Goal: Task Accomplishment & Management: Complete application form

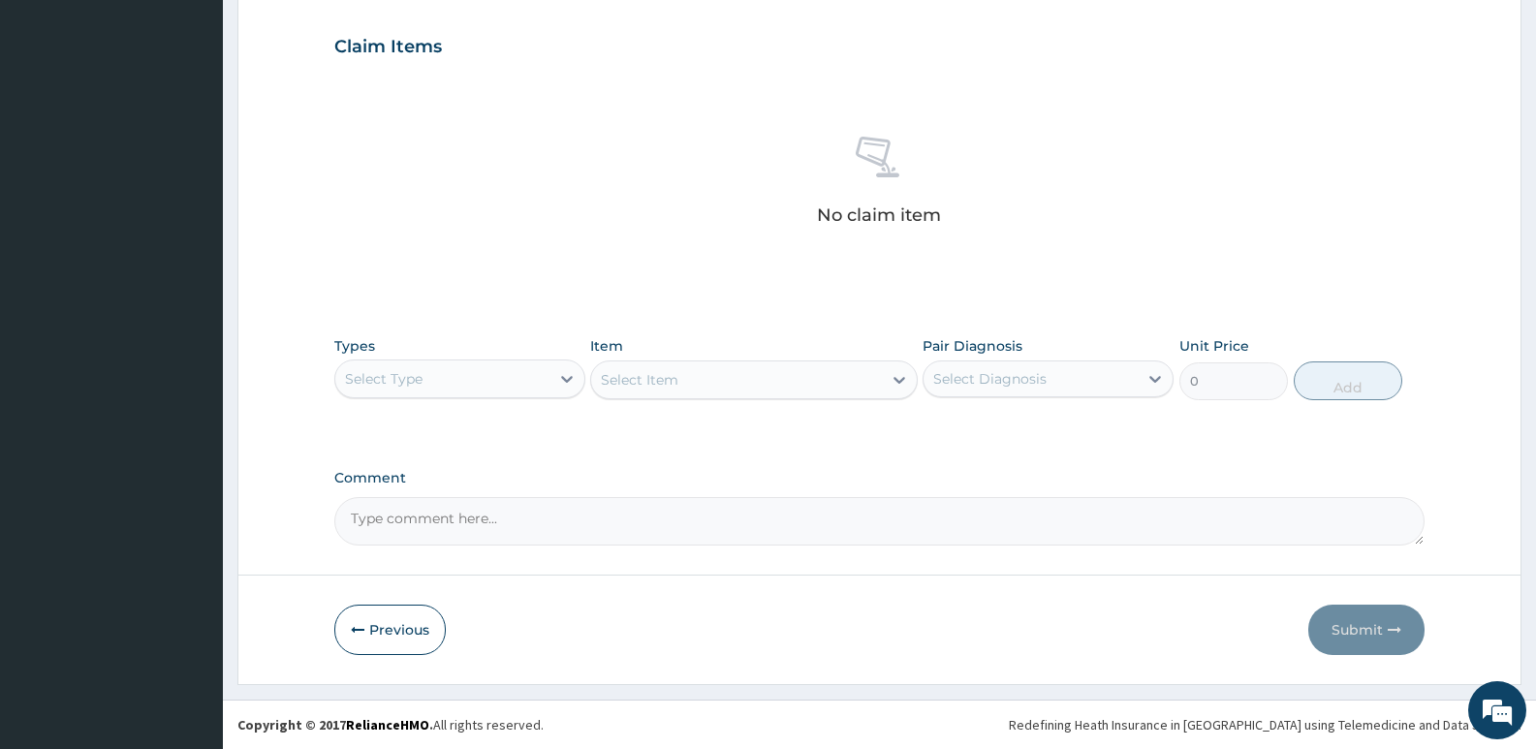
scroll to position [552, 0]
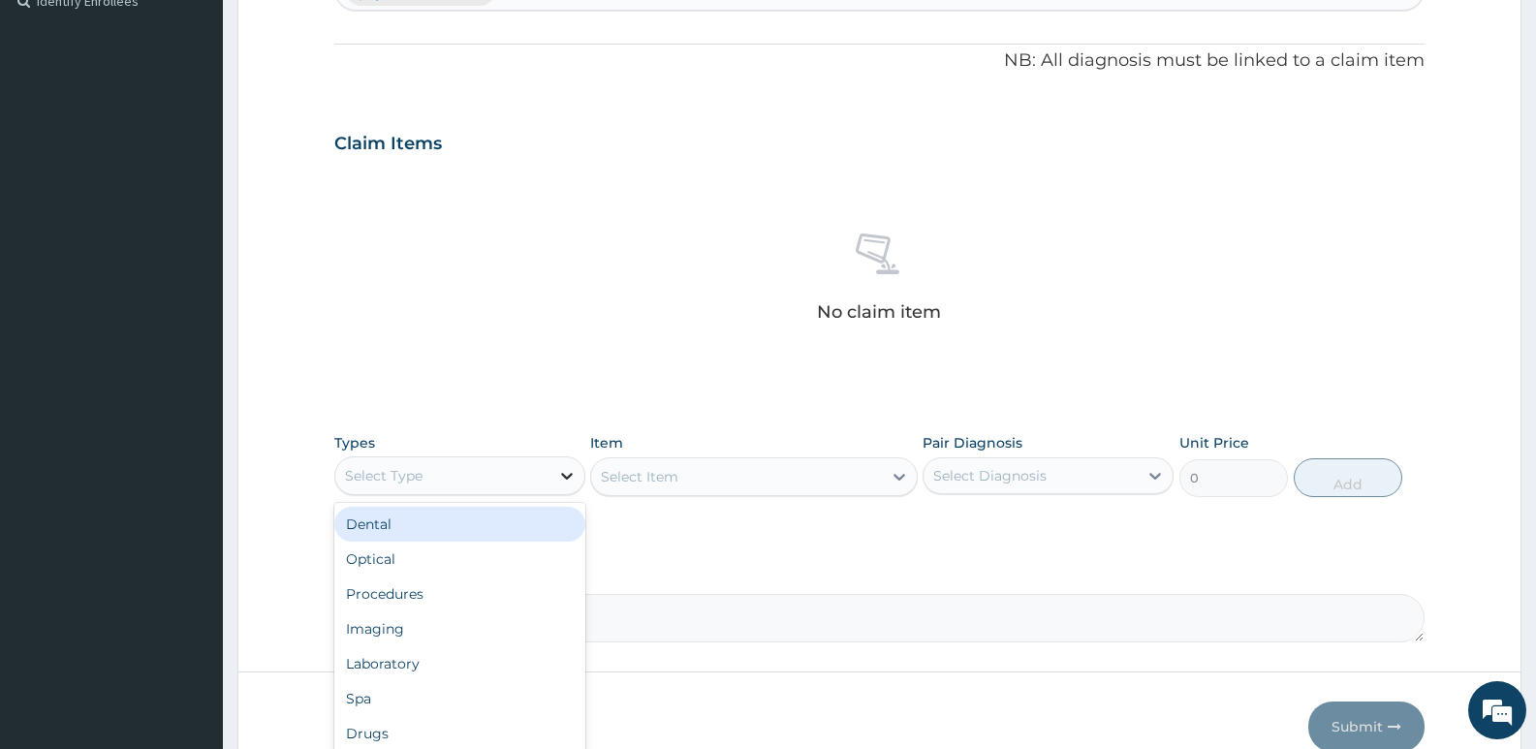
click at [573, 479] on icon at bounding box center [566, 475] width 19 height 19
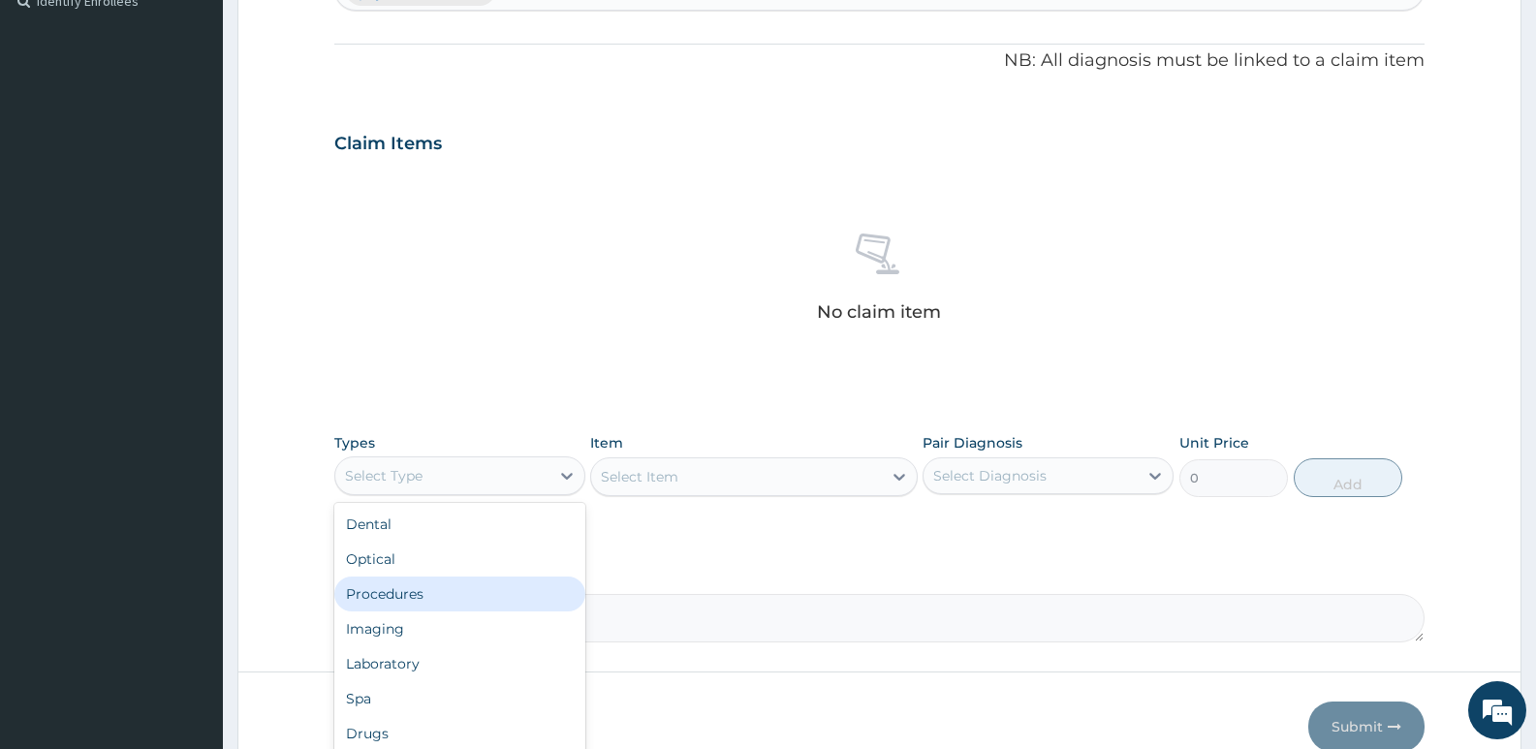
click at [420, 597] on div "Procedures" at bounding box center [459, 594] width 251 height 35
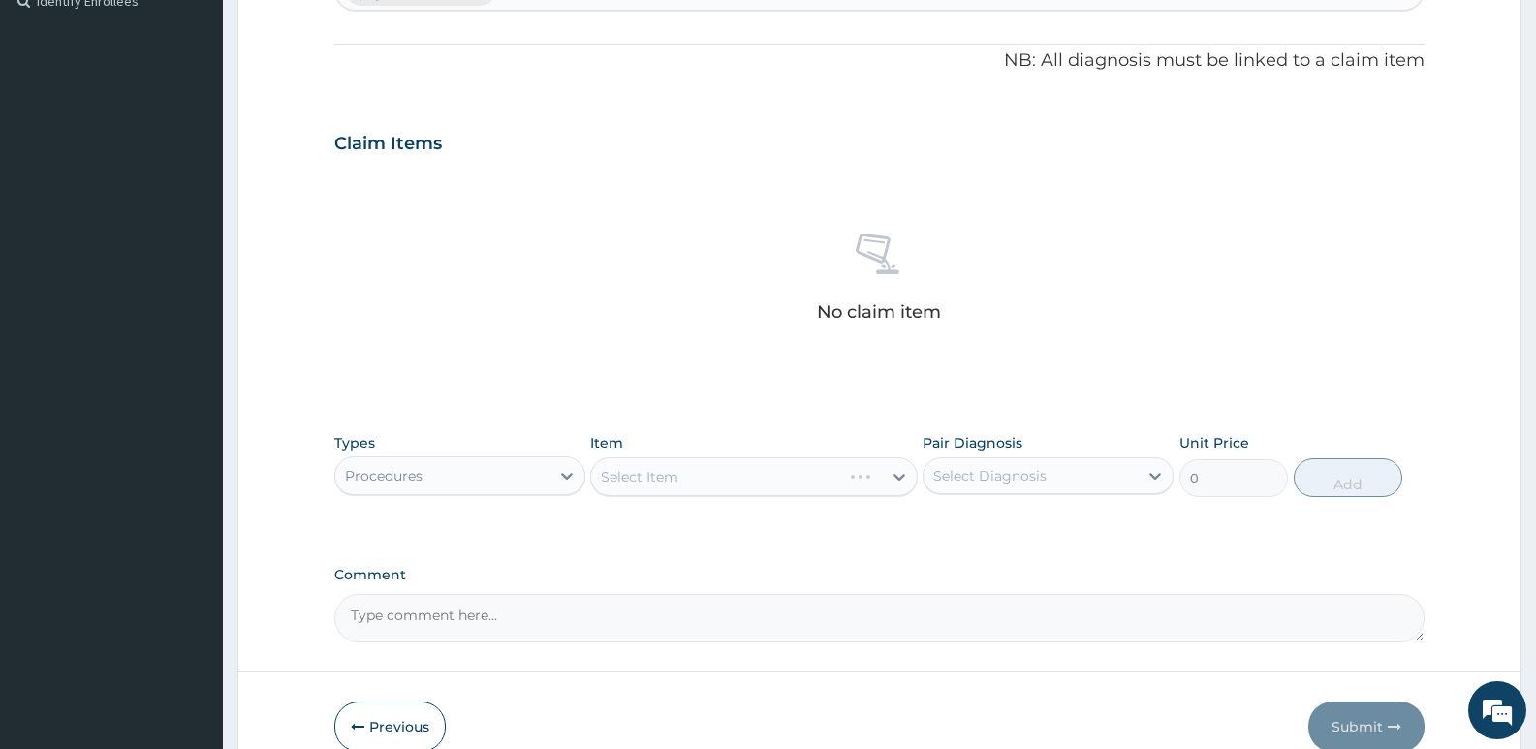
click at [900, 477] on div "Select Item" at bounding box center [753, 477] width 327 height 39
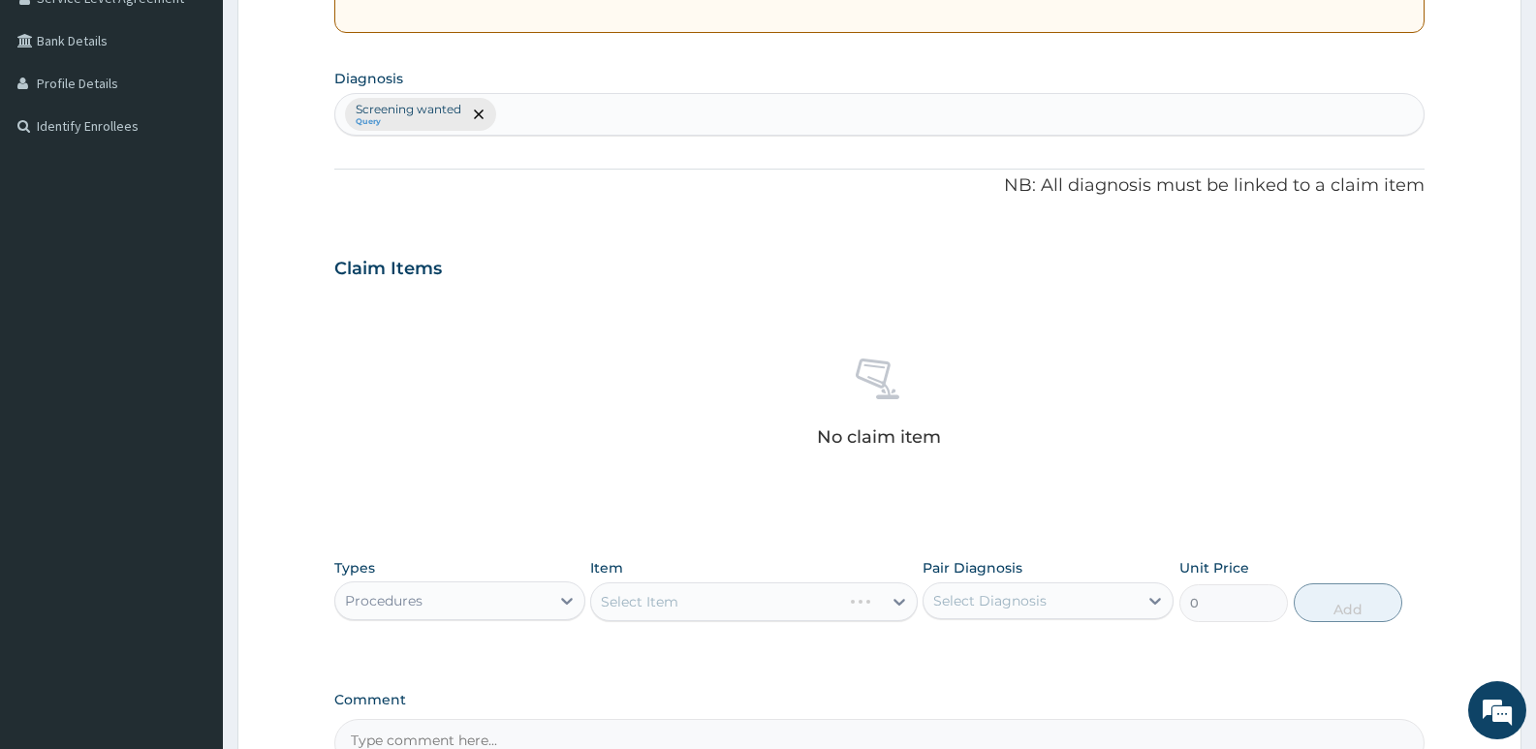
scroll to position [455, 0]
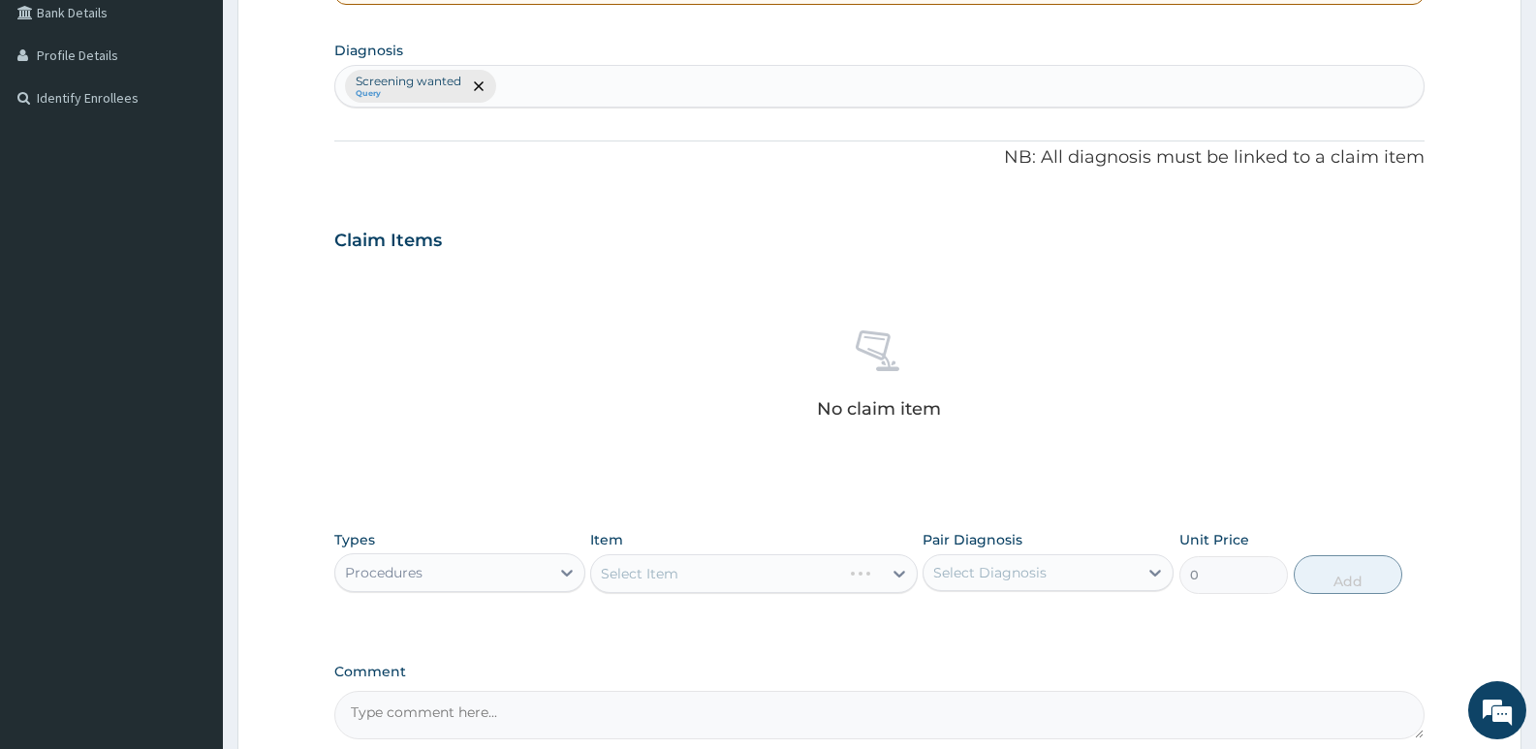
click at [900, 575] on div "Select Item" at bounding box center [753, 573] width 327 height 39
click at [1156, 575] on icon at bounding box center [1156, 573] width 12 height 7
click at [1121, 524] on div "Types Procedures Item Select Item Pair Diagnosis Select Diagnosis Unit Price 0 …" at bounding box center [879, 562] width 1090 height 83
click at [896, 572] on div "Select Item" at bounding box center [753, 573] width 327 height 39
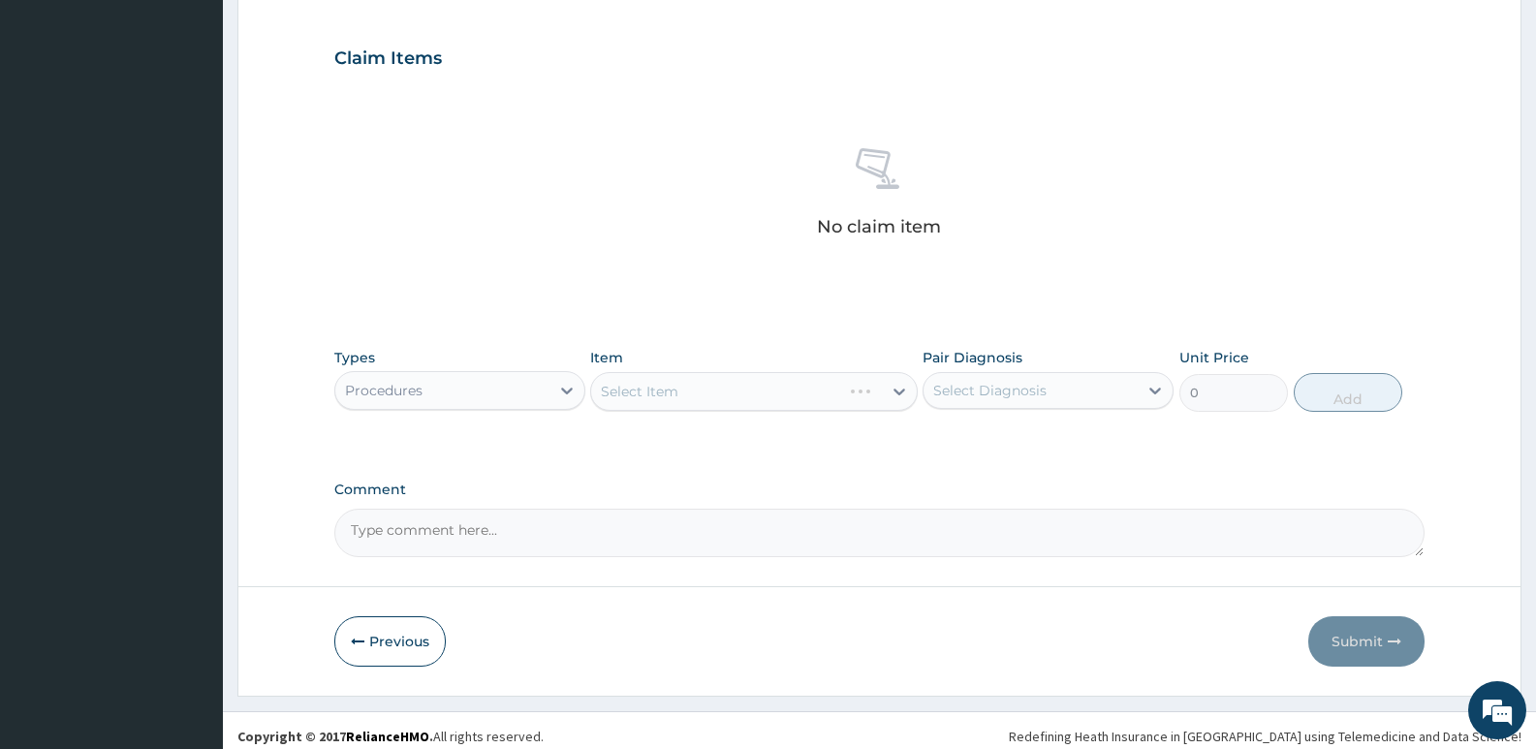
scroll to position [648, 0]
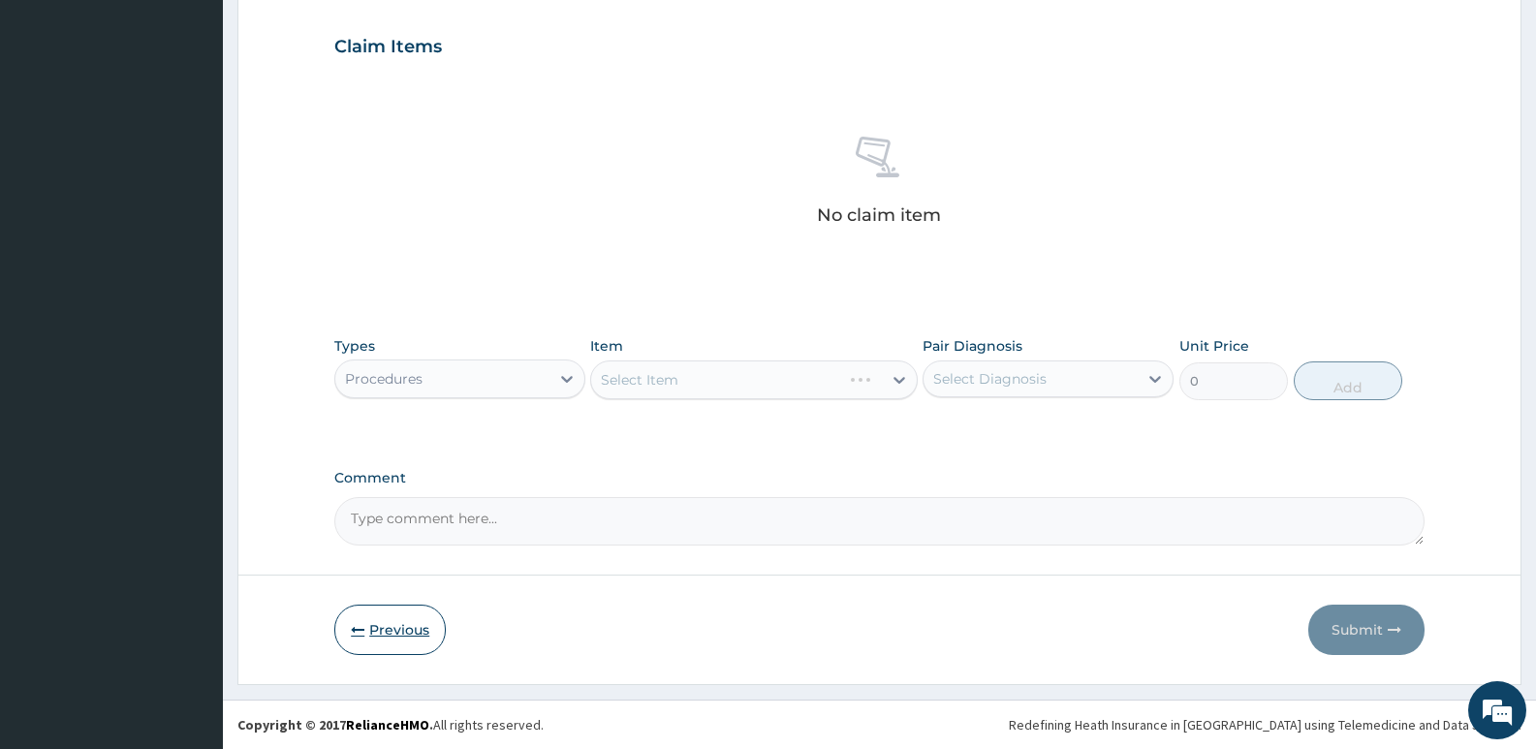
click at [363, 633] on icon "button" at bounding box center [358, 630] width 14 height 14
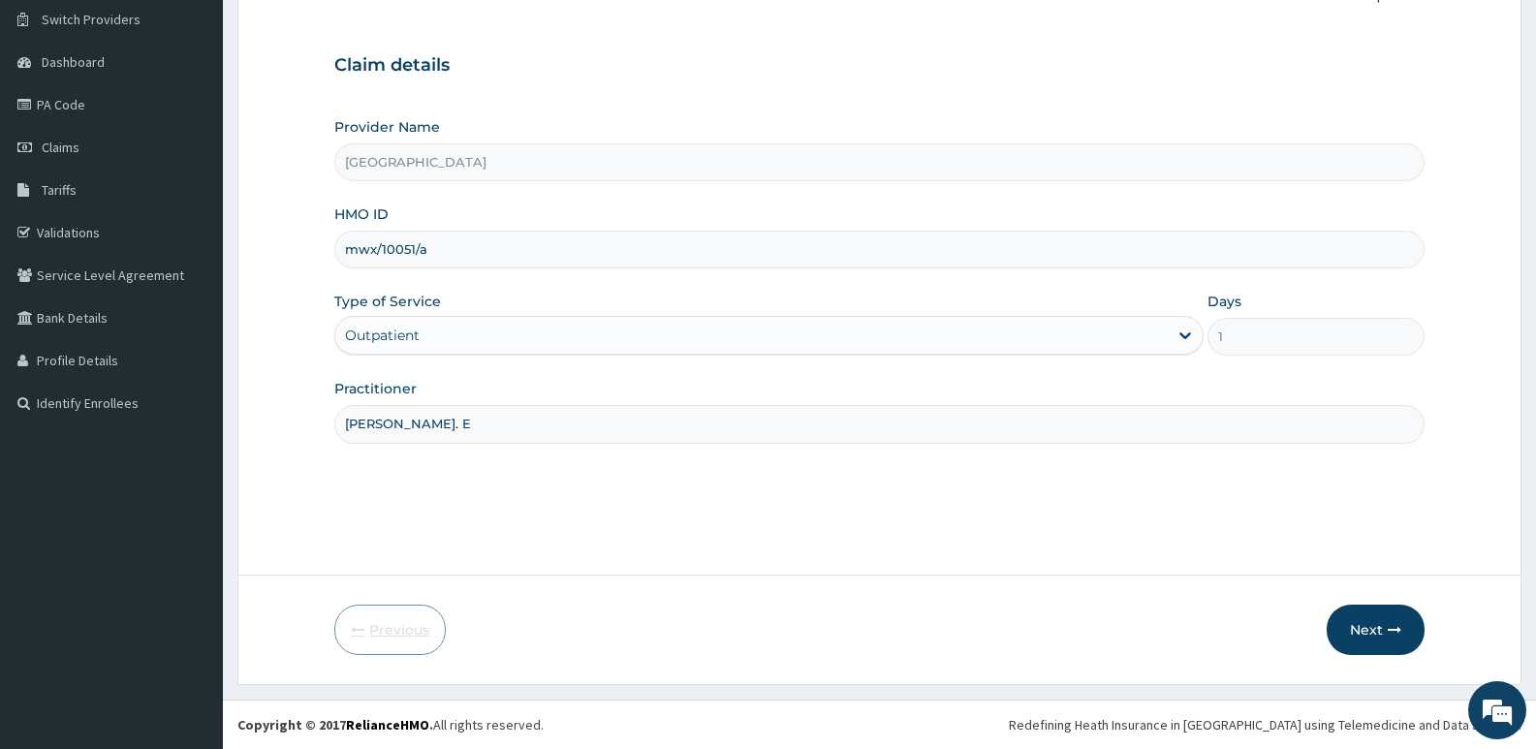
scroll to position [149, 0]
click at [1399, 622] on button "Next" at bounding box center [1376, 630] width 98 height 50
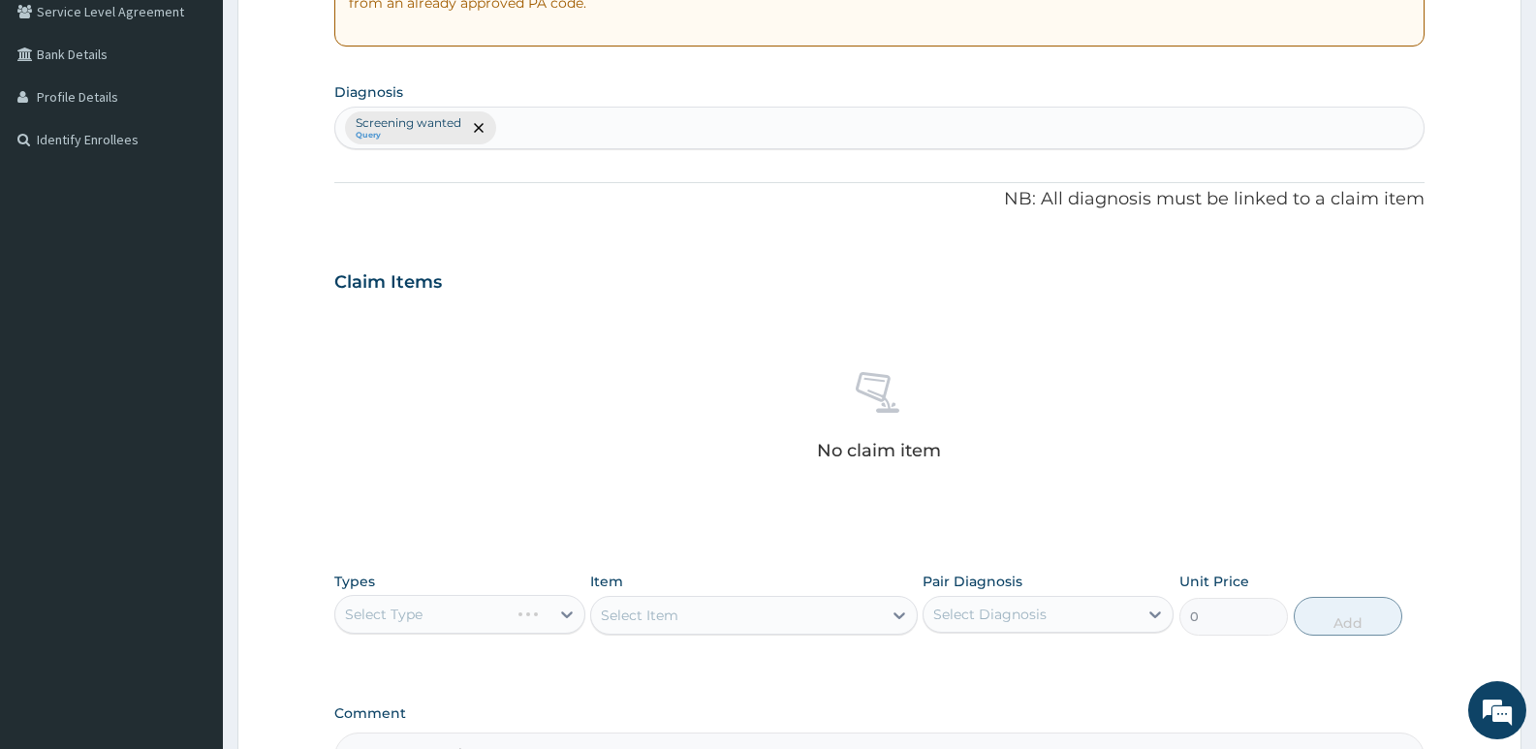
scroll to position [537, 0]
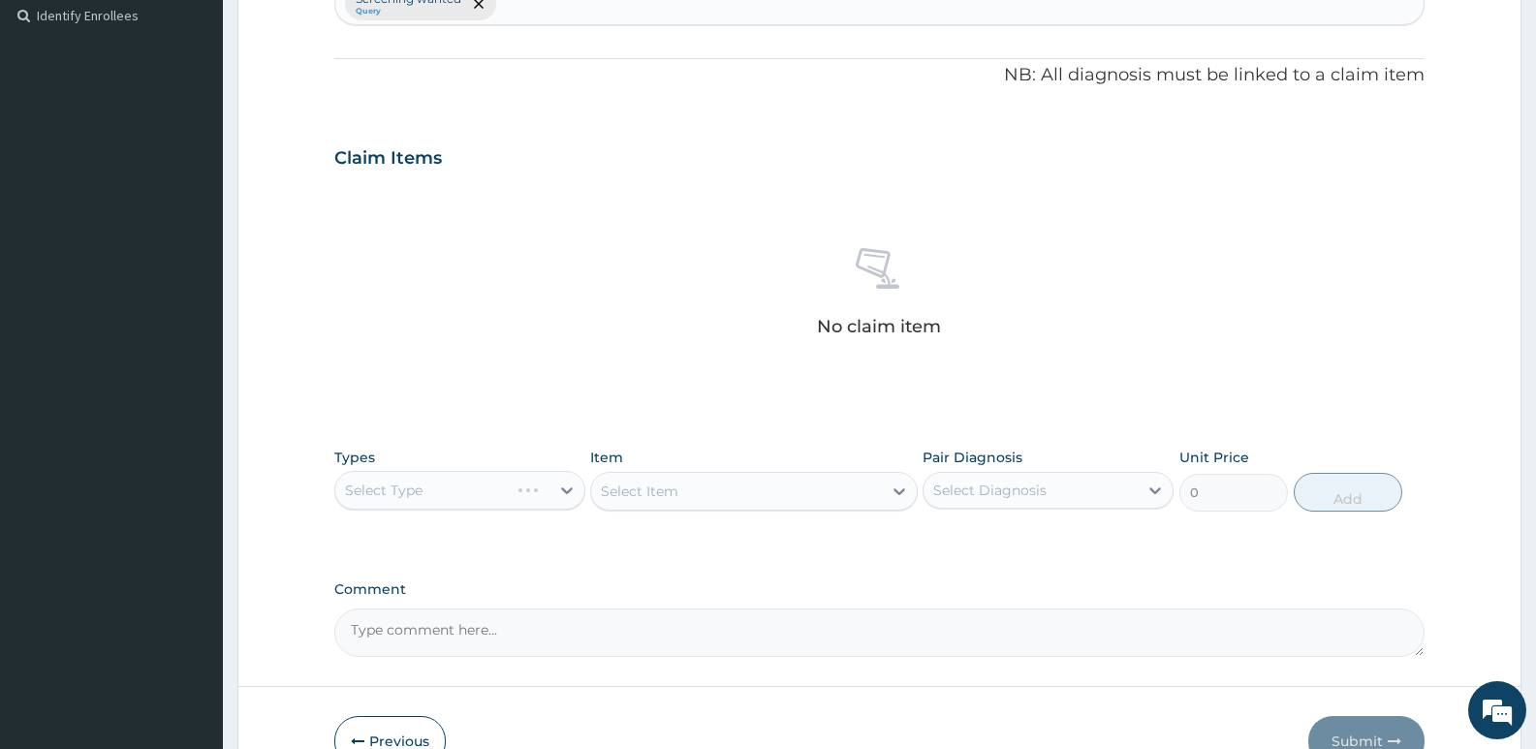
click at [898, 489] on div "Select Item" at bounding box center [753, 491] width 327 height 39
click at [568, 494] on div "Select Type" at bounding box center [459, 490] width 251 height 39
click at [565, 499] on div "Select Type" at bounding box center [459, 490] width 251 height 39
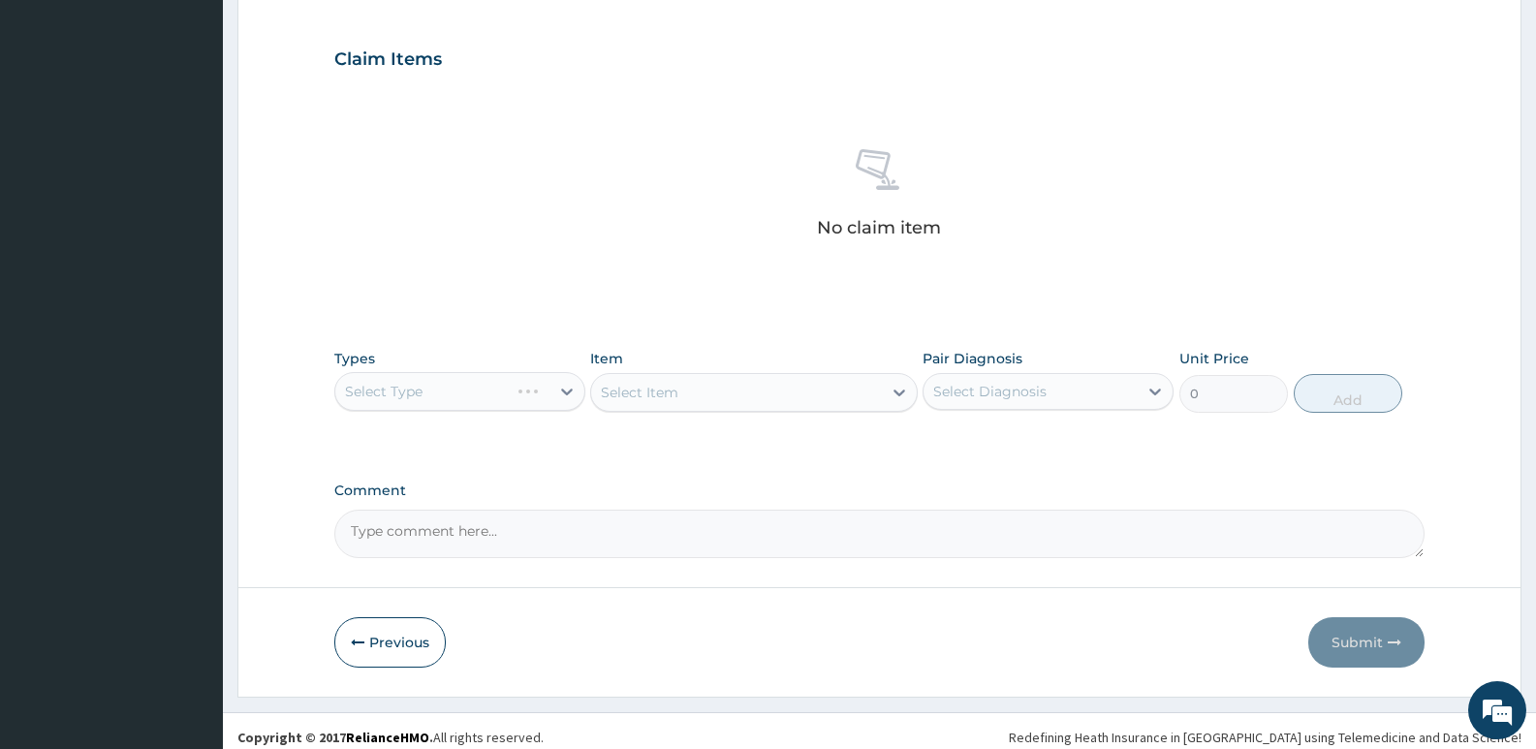
scroll to position [648, 0]
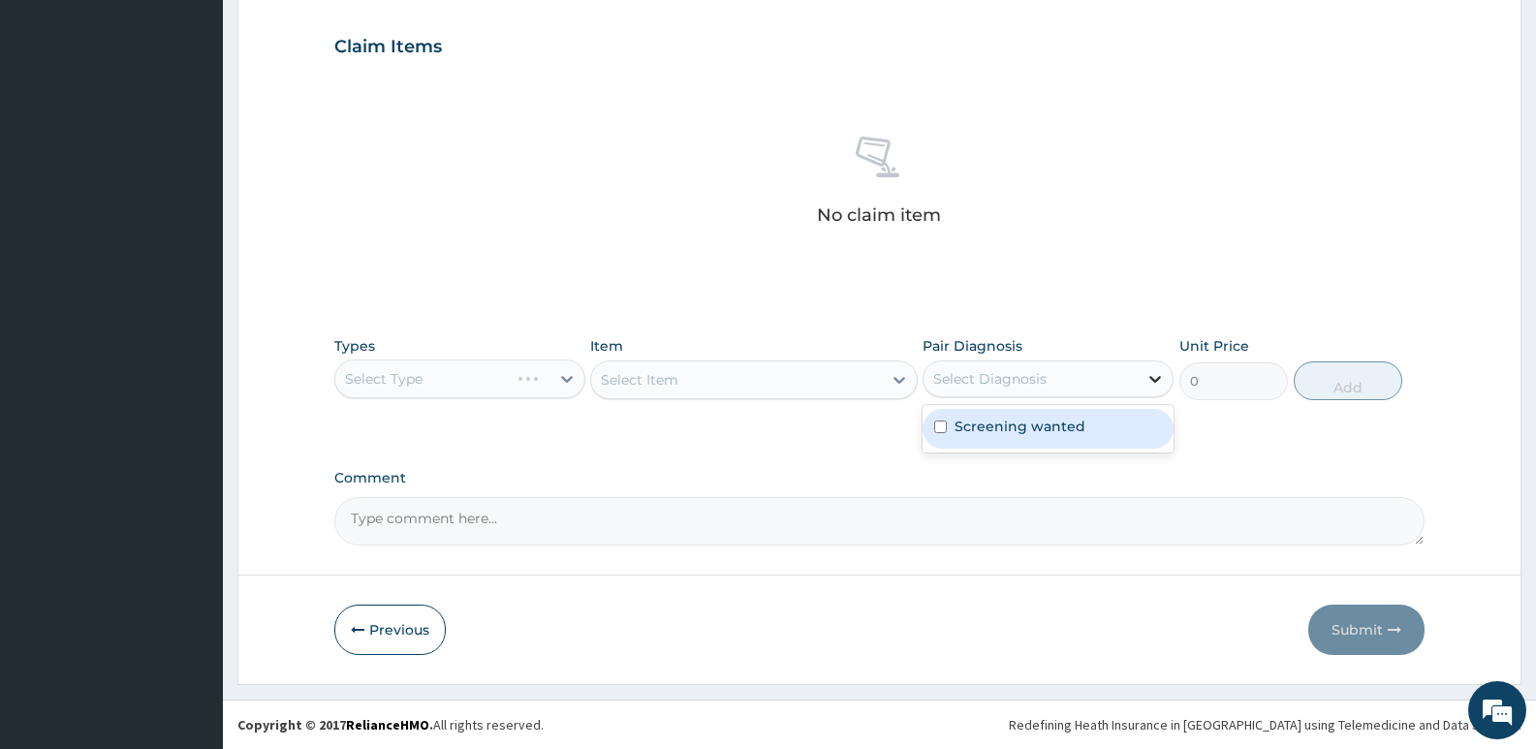
click at [1153, 378] on icon at bounding box center [1156, 379] width 12 height 7
click at [1234, 454] on div "PA Code / Prescription Code Enter Code(Secondary Care Only) Encounter Date 09-0…" at bounding box center [879, 41] width 1090 height 1009
click at [900, 381] on div "Select Item" at bounding box center [753, 380] width 327 height 39
click at [566, 381] on div "Select Type" at bounding box center [459, 379] width 251 height 39
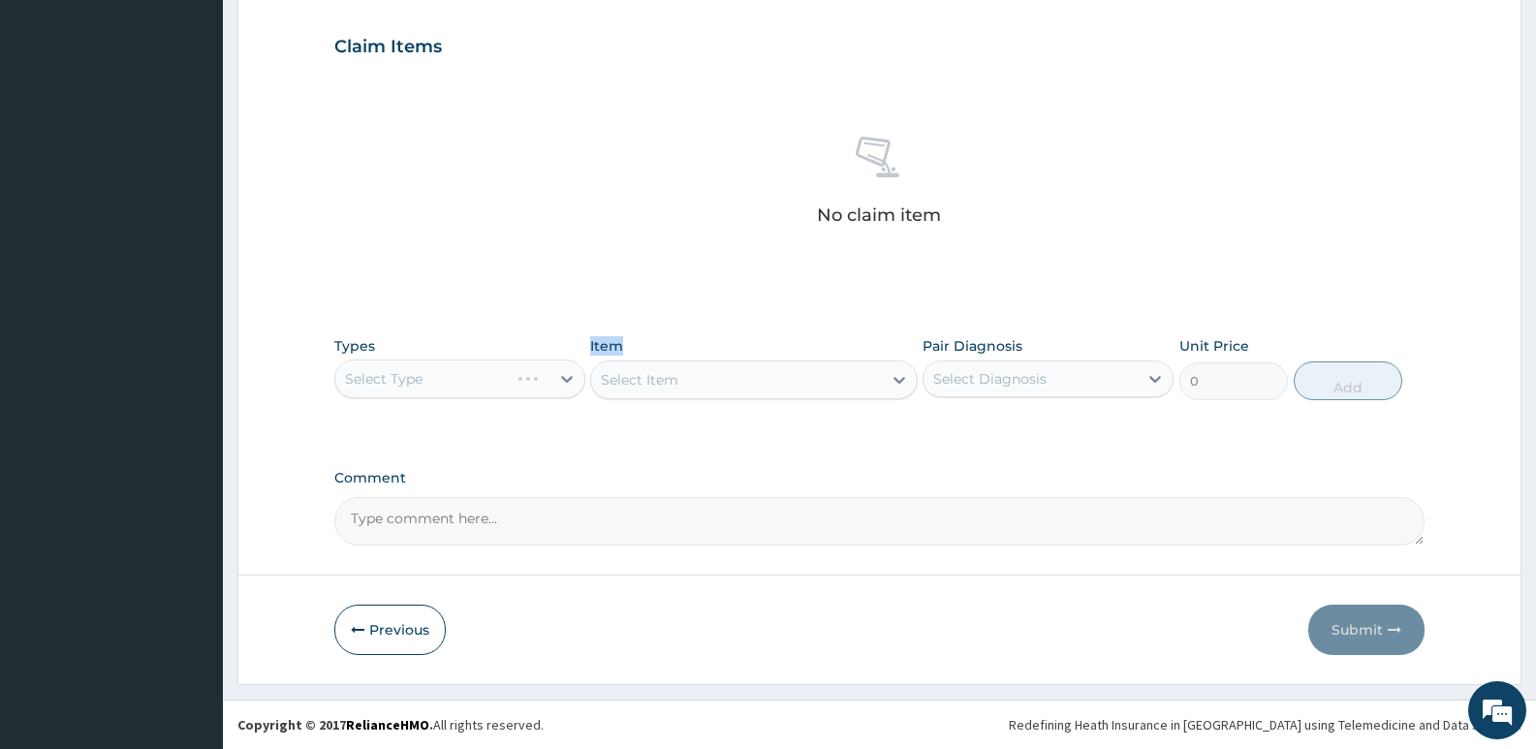
click at [566, 381] on div "Select Type" at bounding box center [459, 379] width 251 height 39
click at [568, 386] on div "Select Type" at bounding box center [459, 379] width 251 height 39
click at [566, 337] on div "Types Select Type" at bounding box center [459, 368] width 251 height 64
click at [360, 623] on icon "button" at bounding box center [358, 630] width 14 height 14
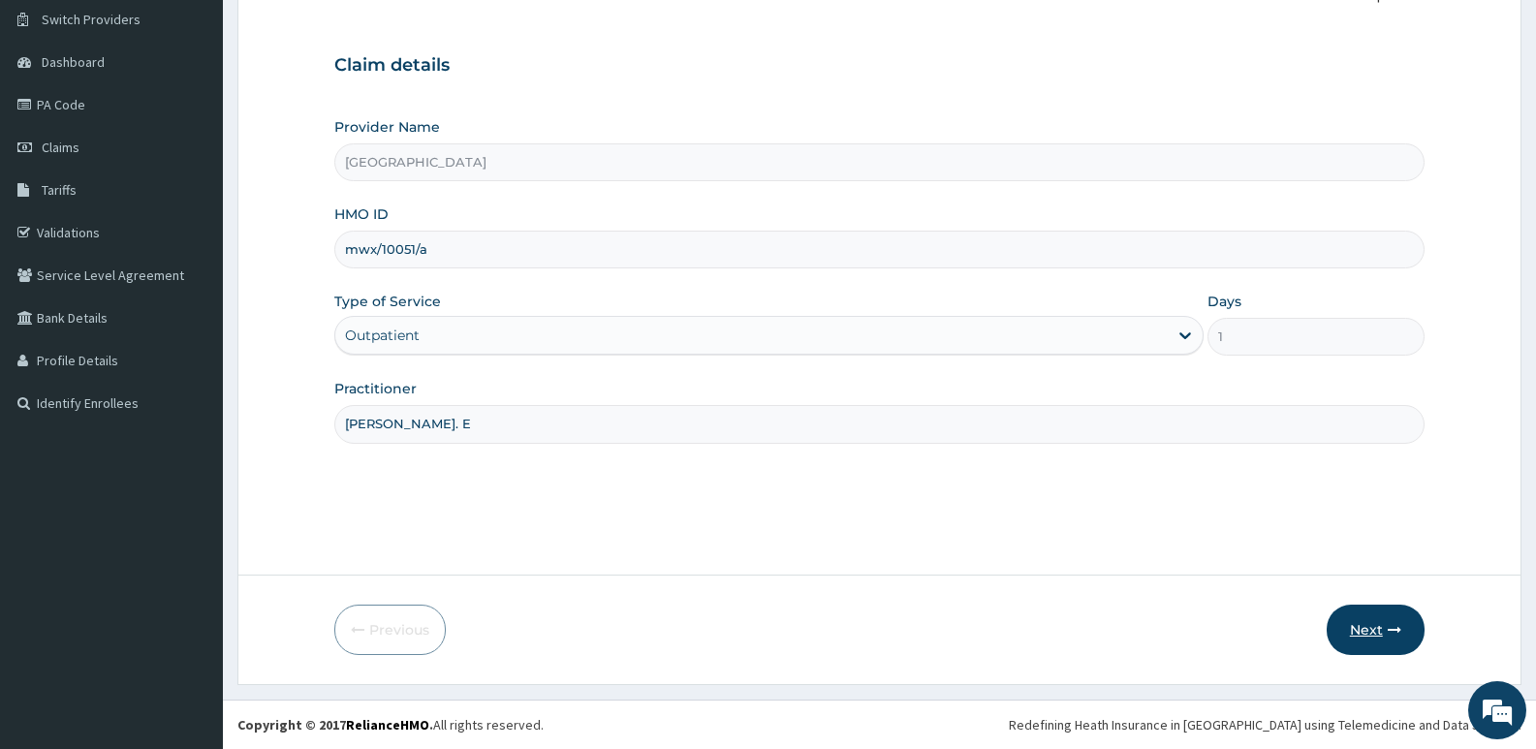
click at [1389, 628] on icon "button" at bounding box center [1395, 630] width 14 height 14
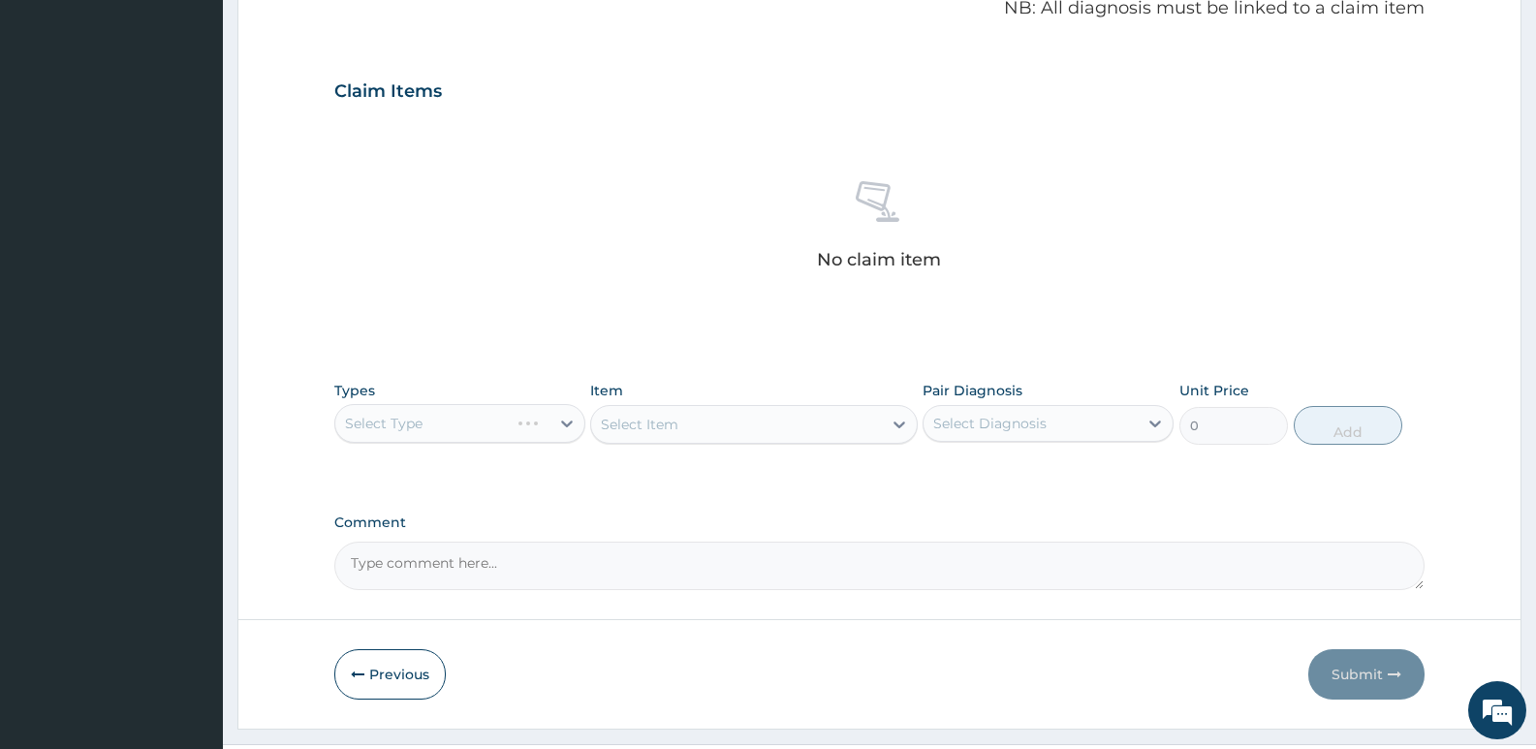
scroll to position [648, 0]
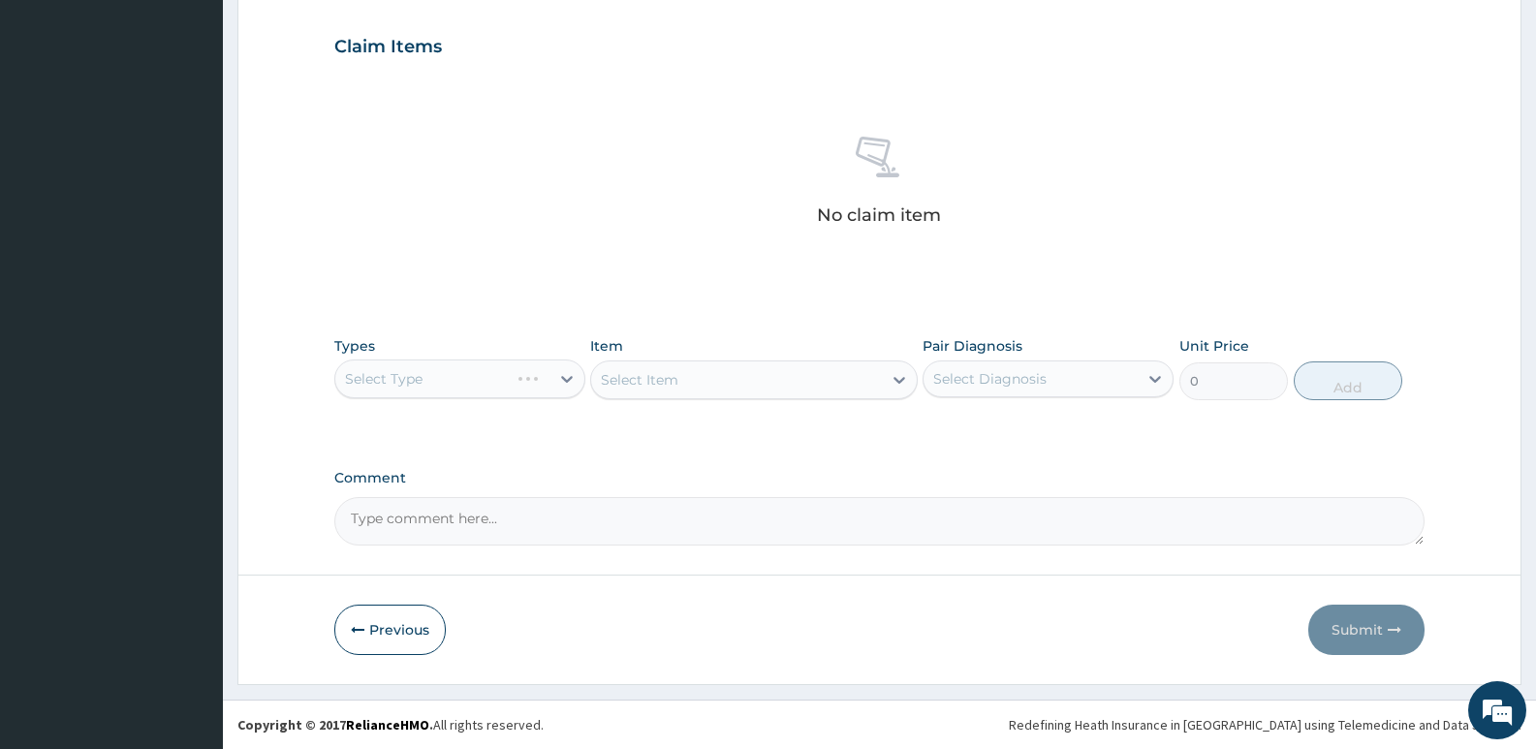
click at [569, 381] on div "Select Type" at bounding box center [459, 379] width 251 height 39
click at [569, 386] on div "Select Type" at bounding box center [459, 379] width 251 height 39
click at [568, 395] on div "Select Type" at bounding box center [459, 379] width 251 height 39
click at [568, 396] on div "Select Type" at bounding box center [459, 379] width 251 height 39
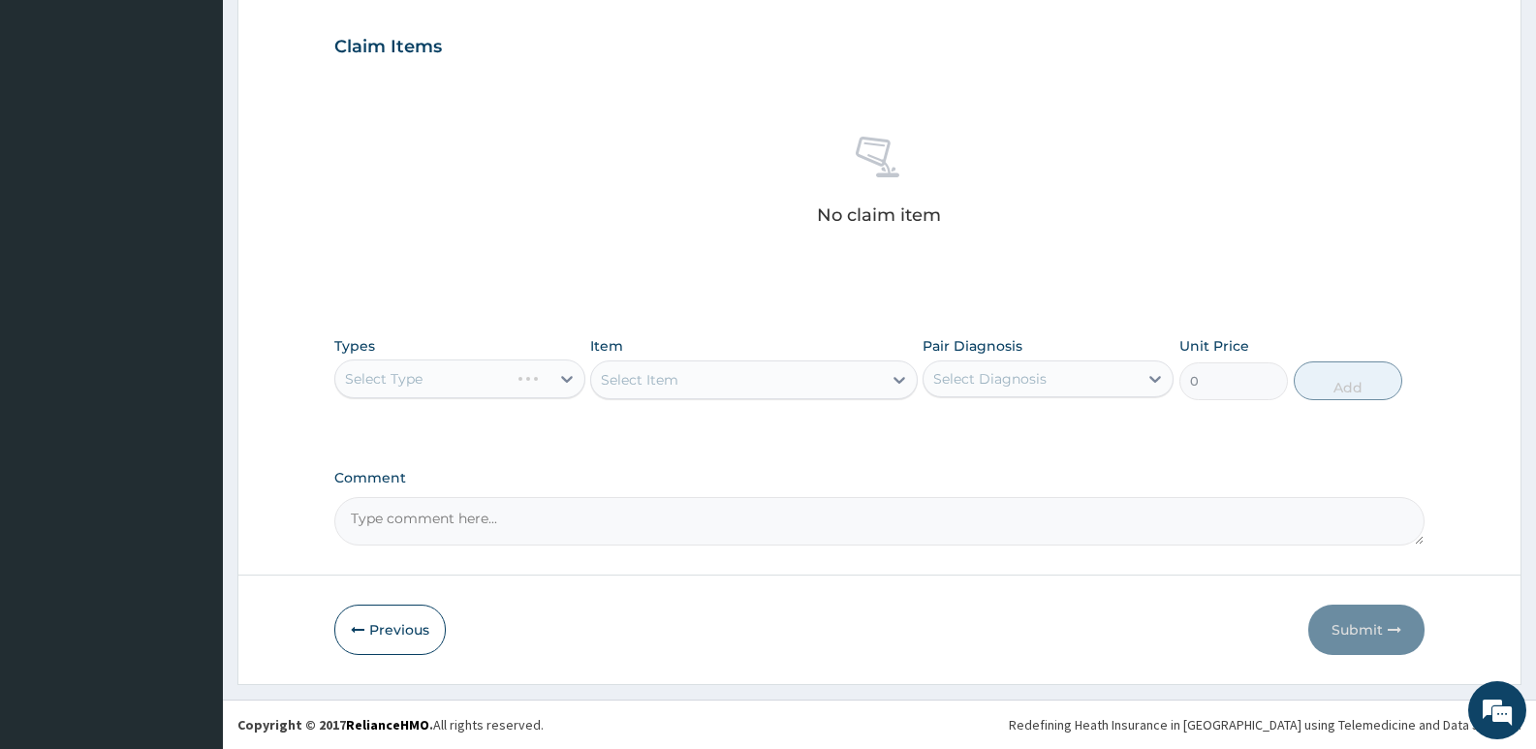
click at [566, 404] on div "Types Select Type Item Select Item Pair Diagnosis Select Diagnosis Unit Price 0…" at bounding box center [879, 368] width 1090 height 83
click at [903, 381] on div "Select Item" at bounding box center [753, 380] width 327 height 39
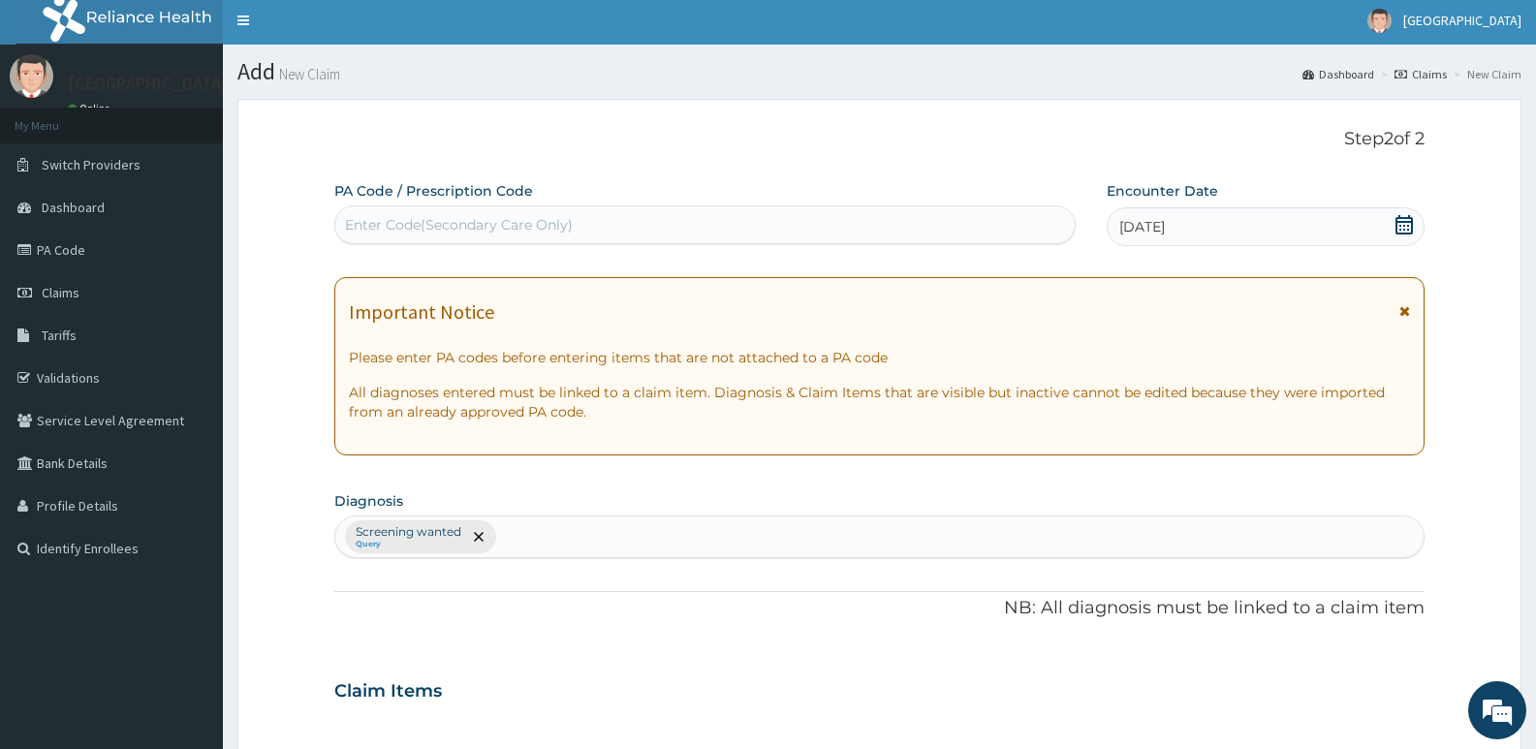
scroll to position [0, 0]
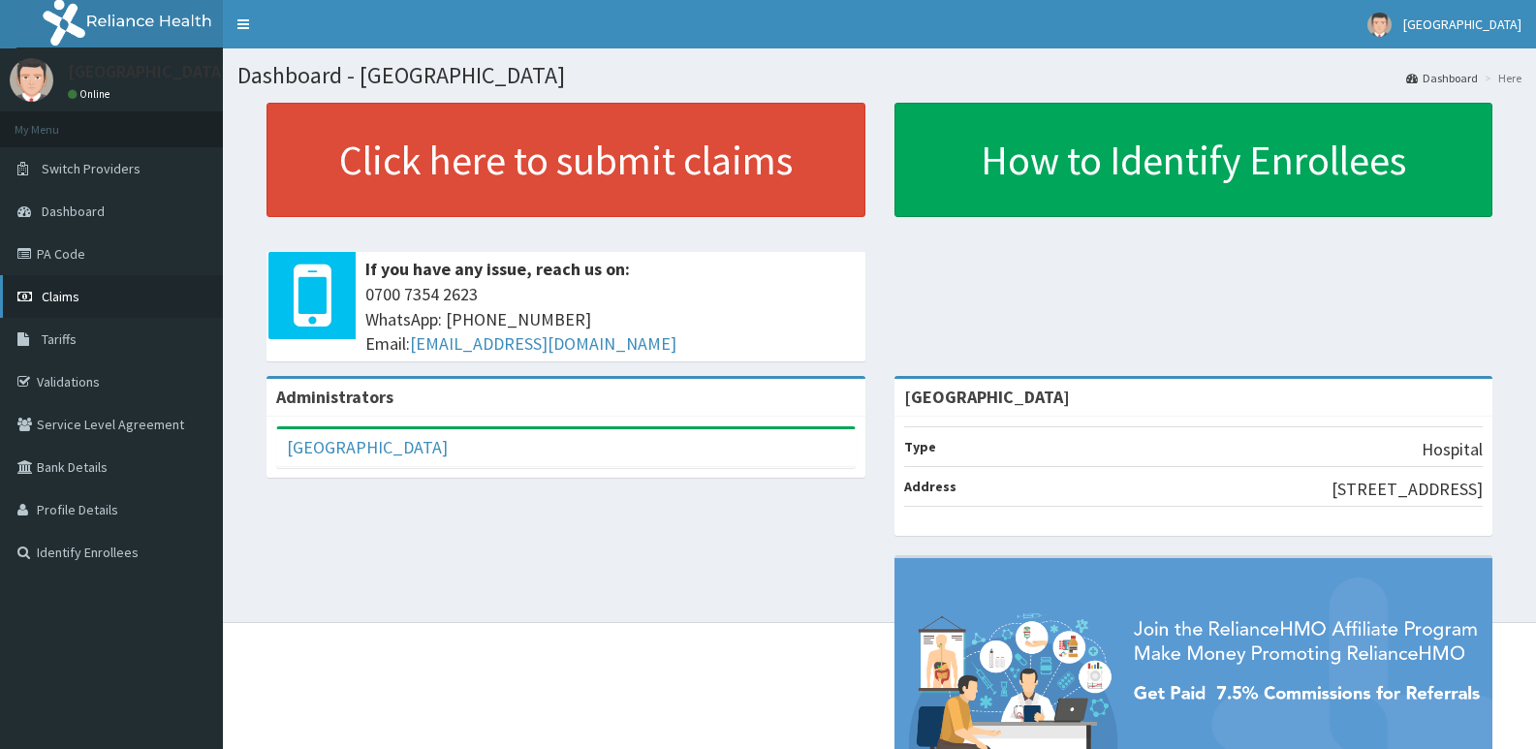
click at [64, 290] on span "Claims" at bounding box center [61, 296] width 38 height 17
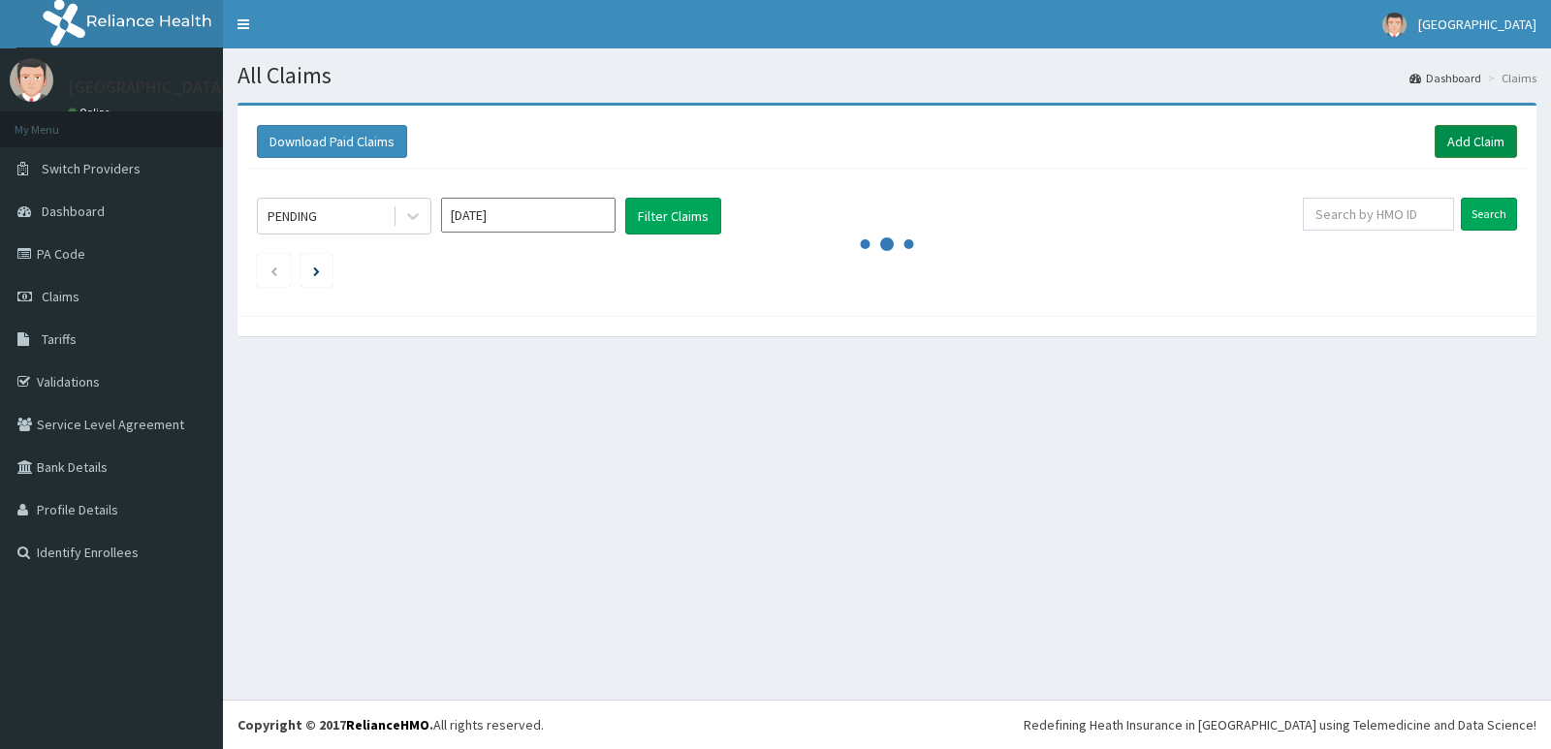
click at [1485, 133] on link "Add Claim" at bounding box center [1476, 141] width 82 height 33
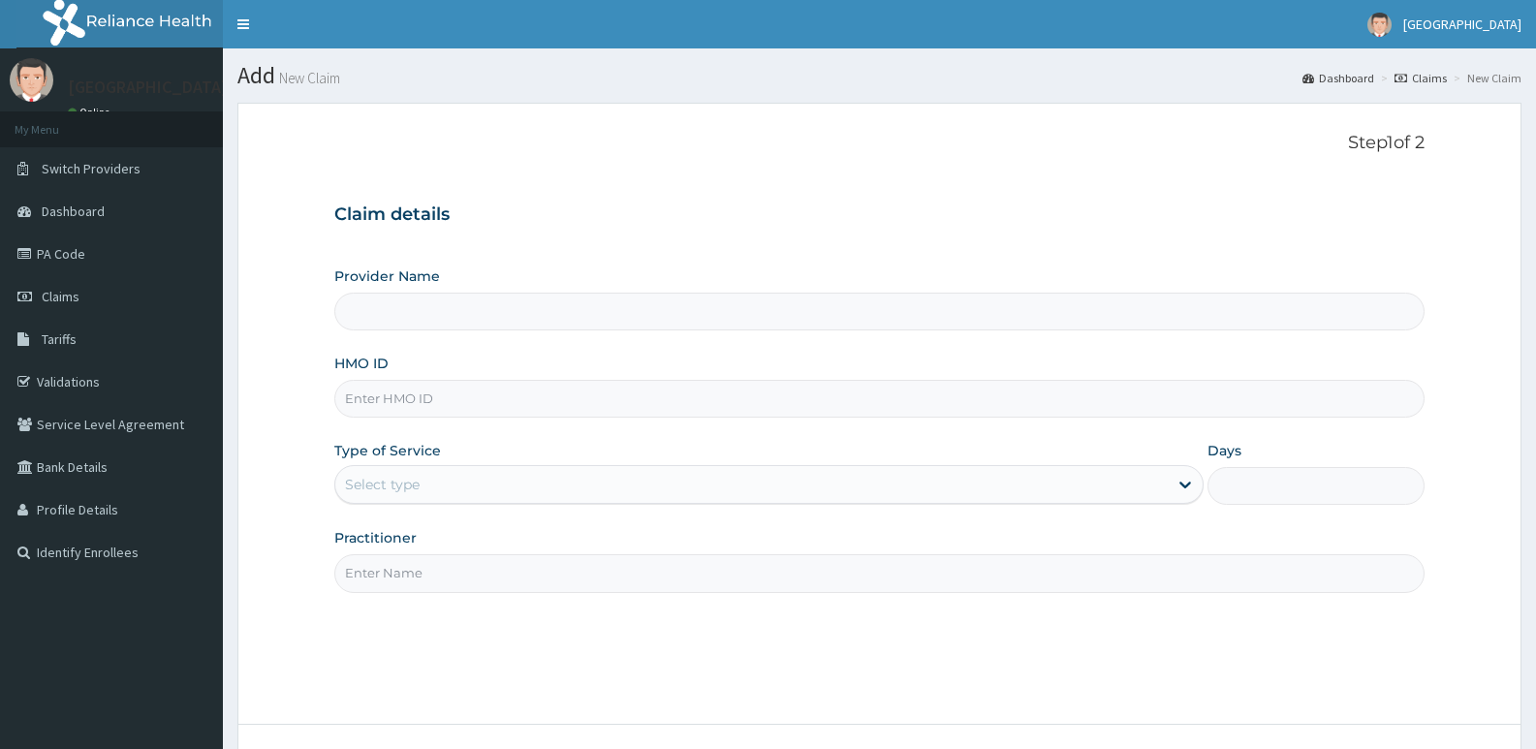
type input "[GEOGRAPHIC_DATA]"
drag, startPoint x: 488, startPoint y: 388, endPoint x: 505, endPoint y: 382, distance: 18.4
click at [505, 382] on input "HMO ID" at bounding box center [879, 399] width 1090 height 38
type input "mwx/10051/a"
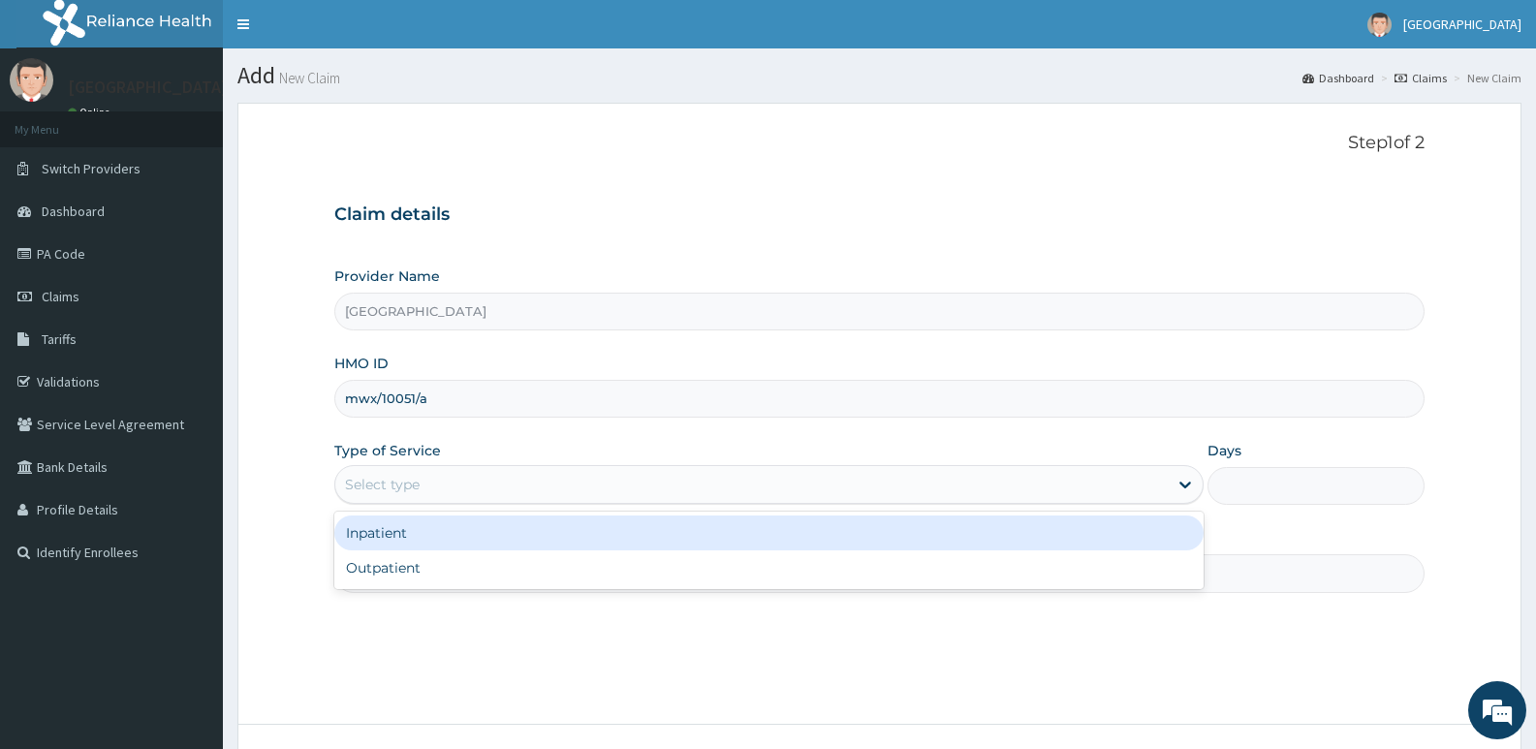
click at [458, 484] on div "Select type" at bounding box center [751, 484] width 832 height 31
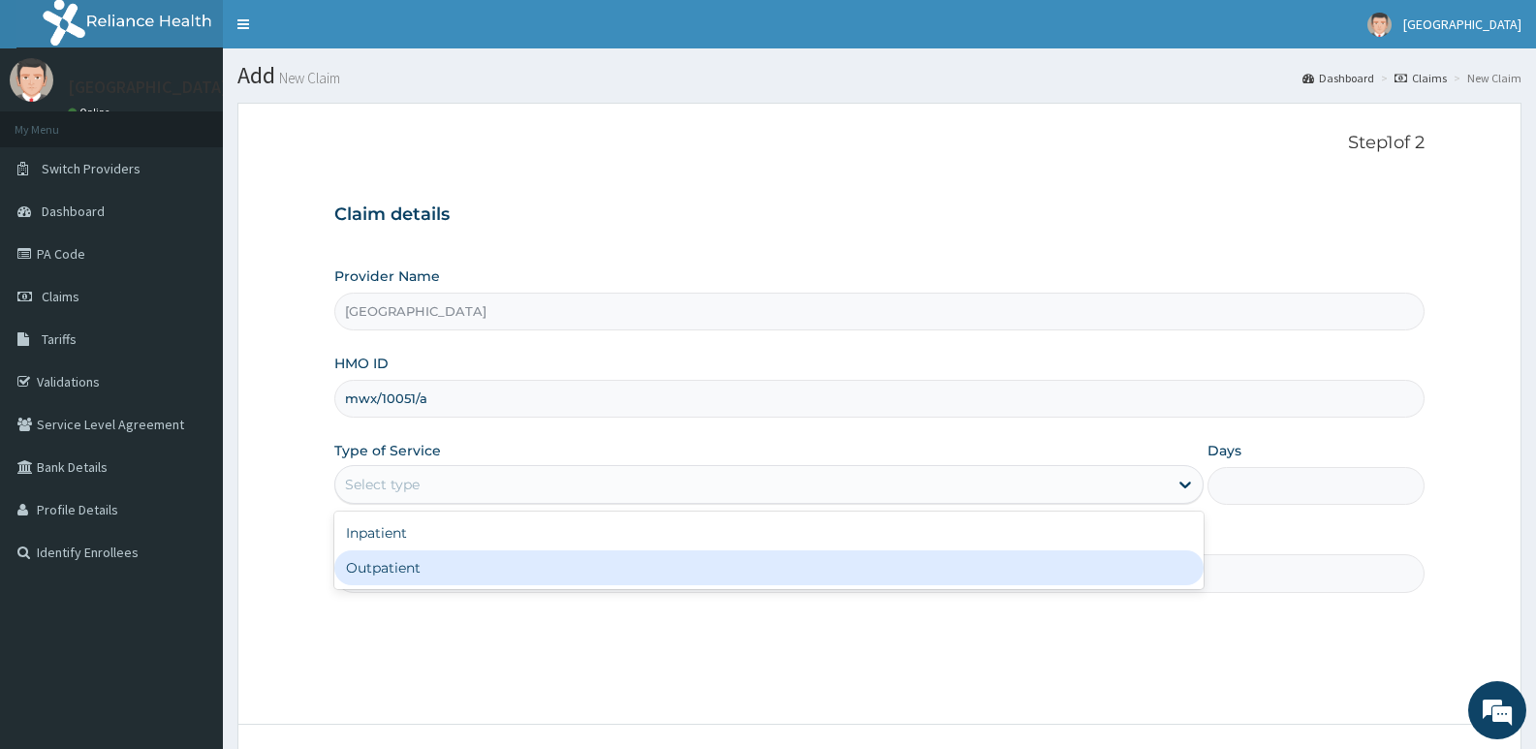
click at [954, 555] on div "Outpatient" at bounding box center [768, 568] width 869 height 35
type input "1"
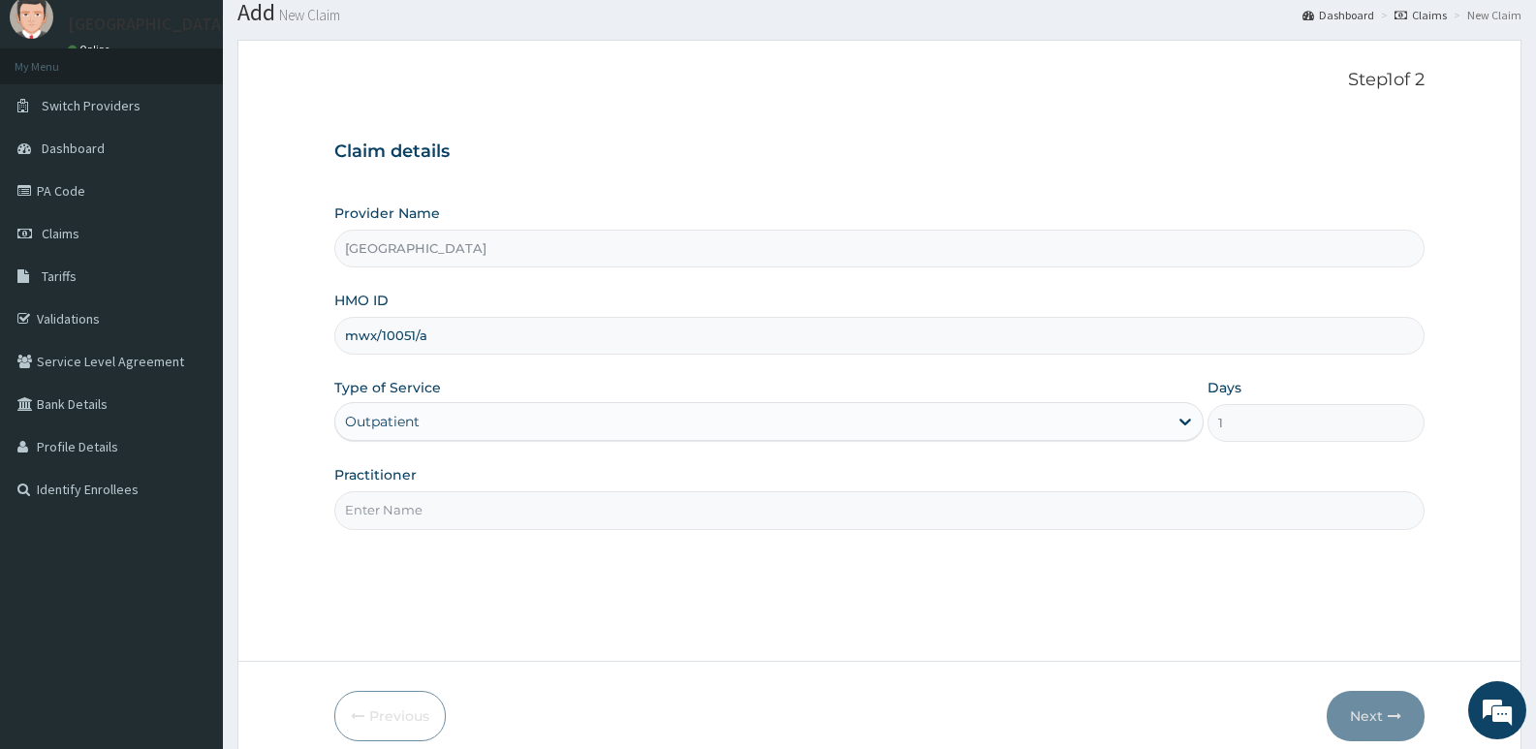
scroll to position [97, 0]
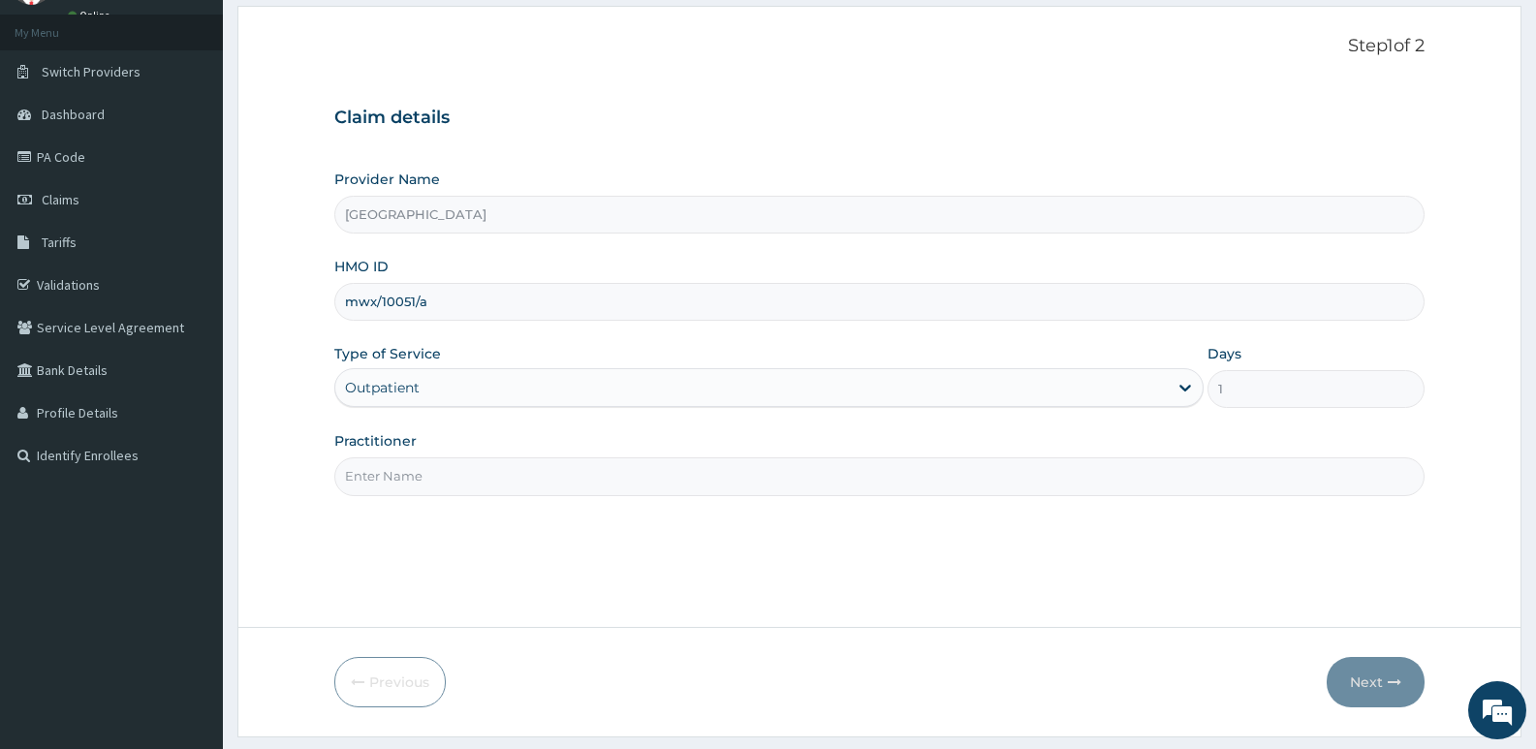
click at [456, 476] on input "Practitioner" at bounding box center [879, 477] width 1090 height 38
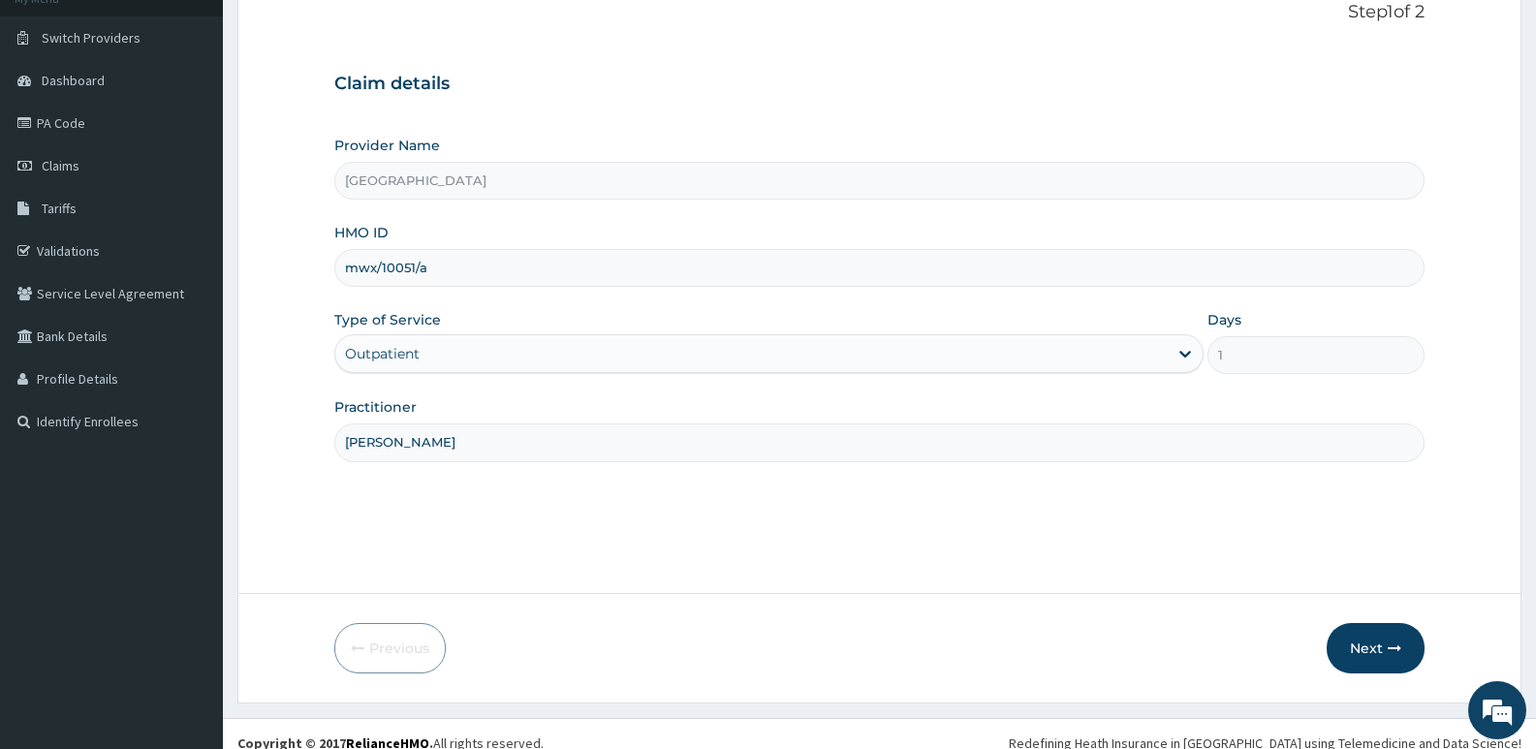
scroll to position [149, 0]
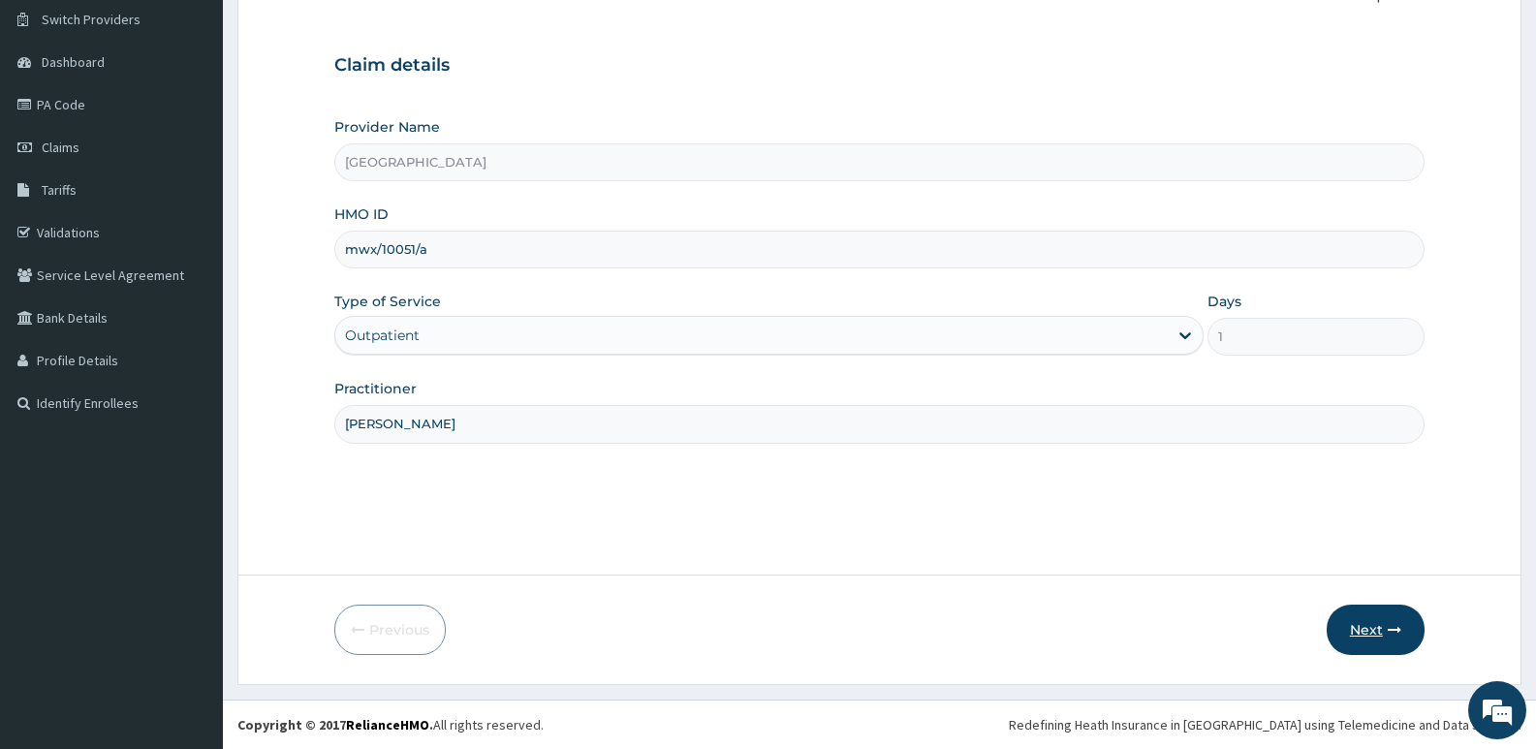
type input "[PERSON_NAME]"
click at [1388, 629] on button "Next" at bounding box center [1376, 630] width 98 height 50
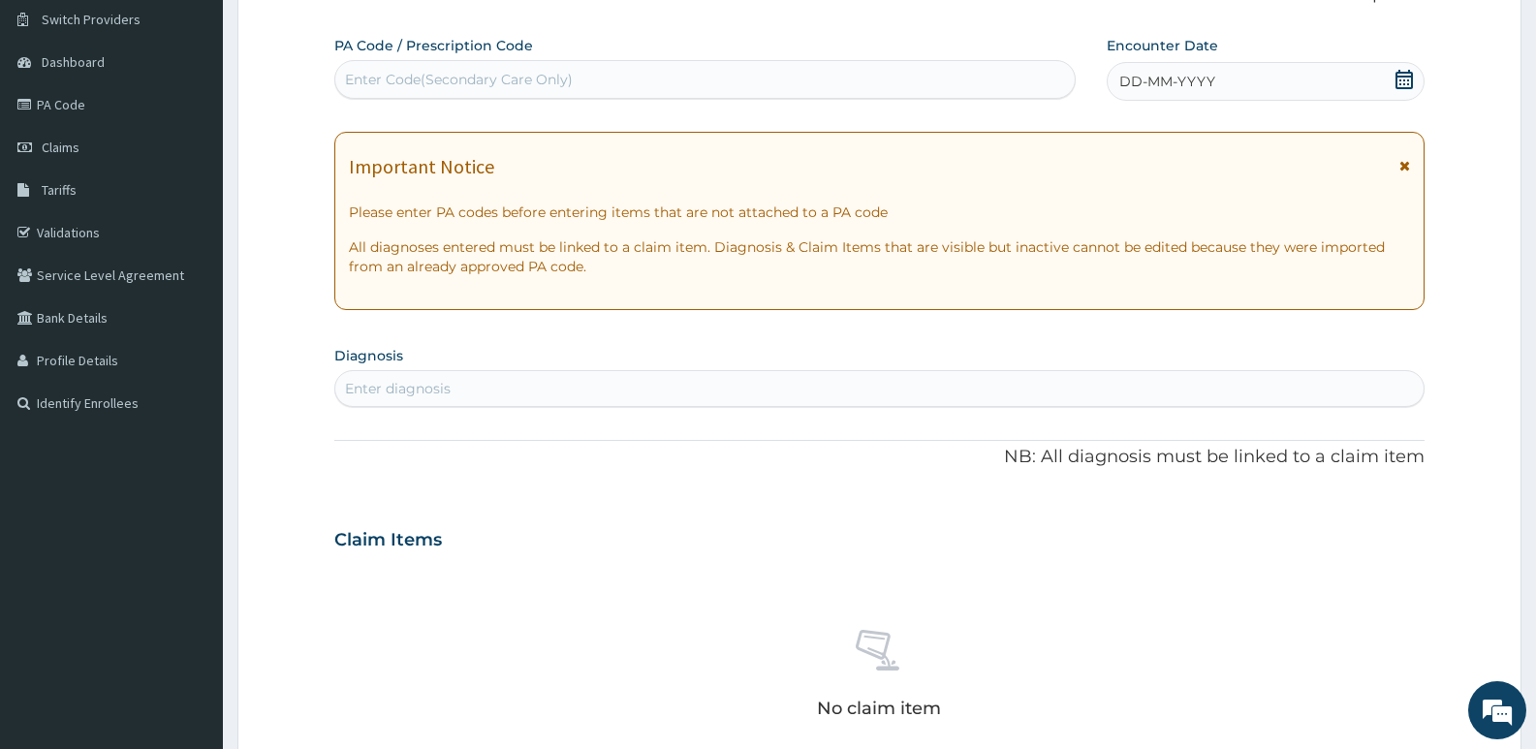
click at [1190, 84] on span "DD-MM-YYYY" at bounding box center [1168, 81] width 96 height 19
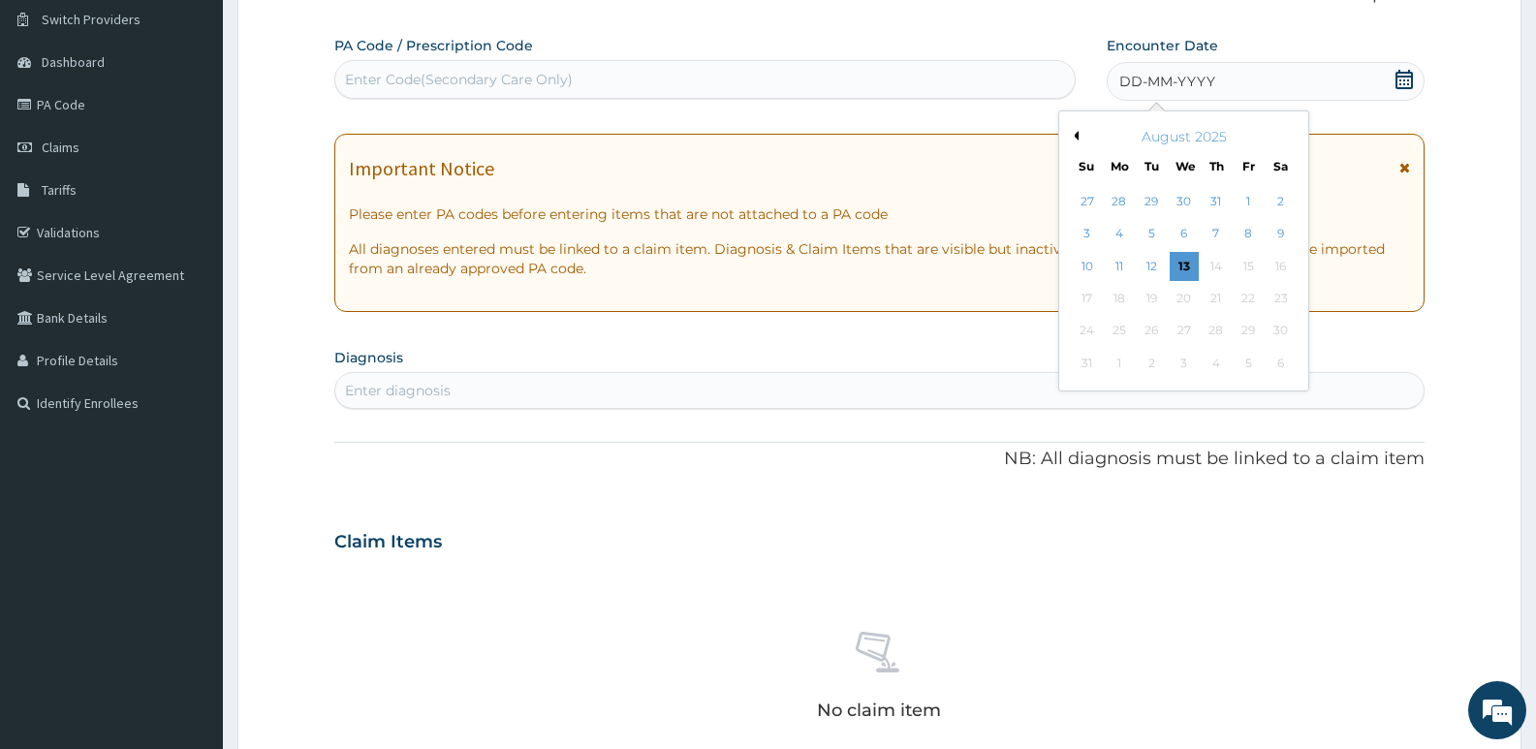
click at [1075, 132] on button "Previous Month" at bounding box center [1074, 136] width 10 height 10
click at [1185, 229] on div "9" at bounding box center [1184, 234] width 29 height 29
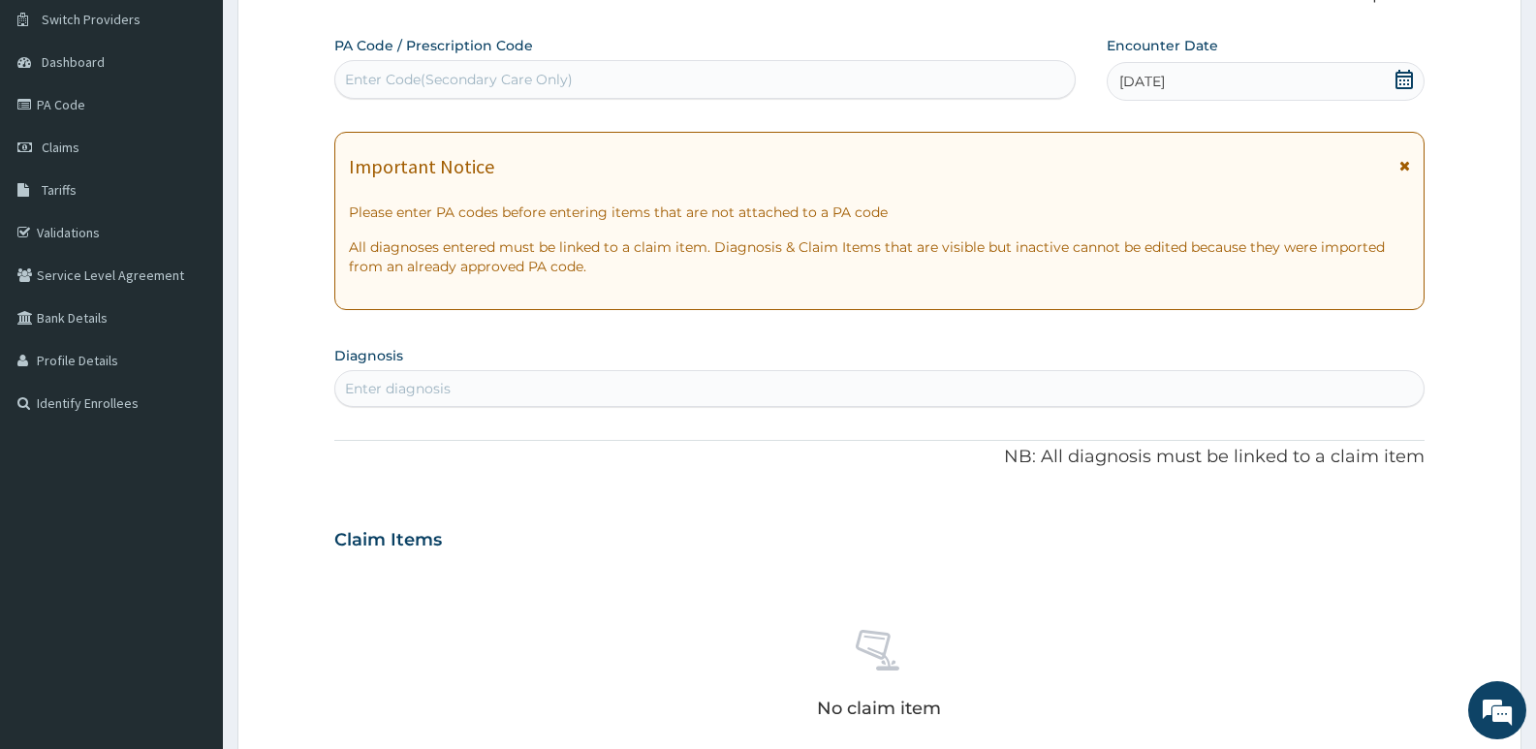
click at [410, 383] on div "Enter diagnosis" at bounding box center [398, 388] width 106 height 19
type input "scree"
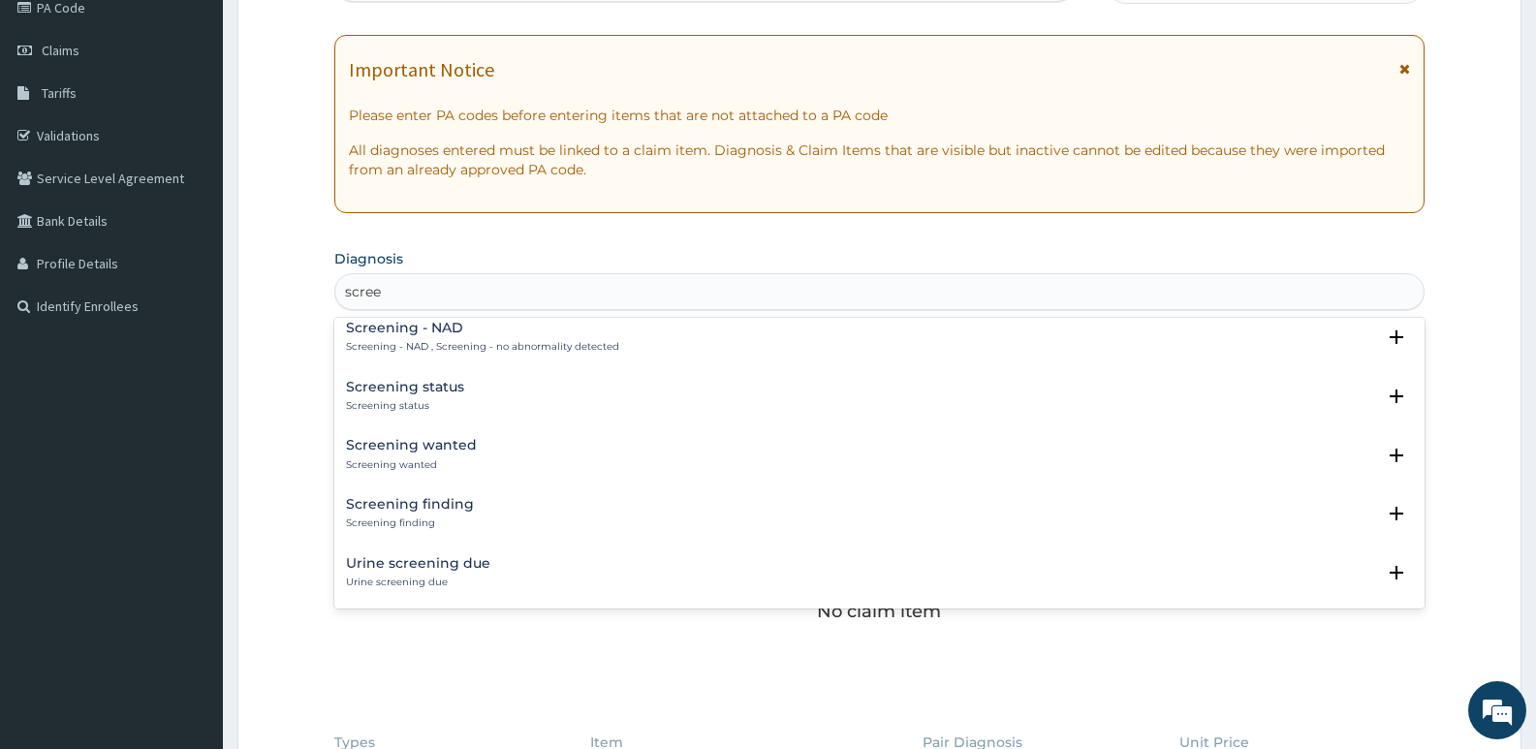
scroll to position [97, 0]
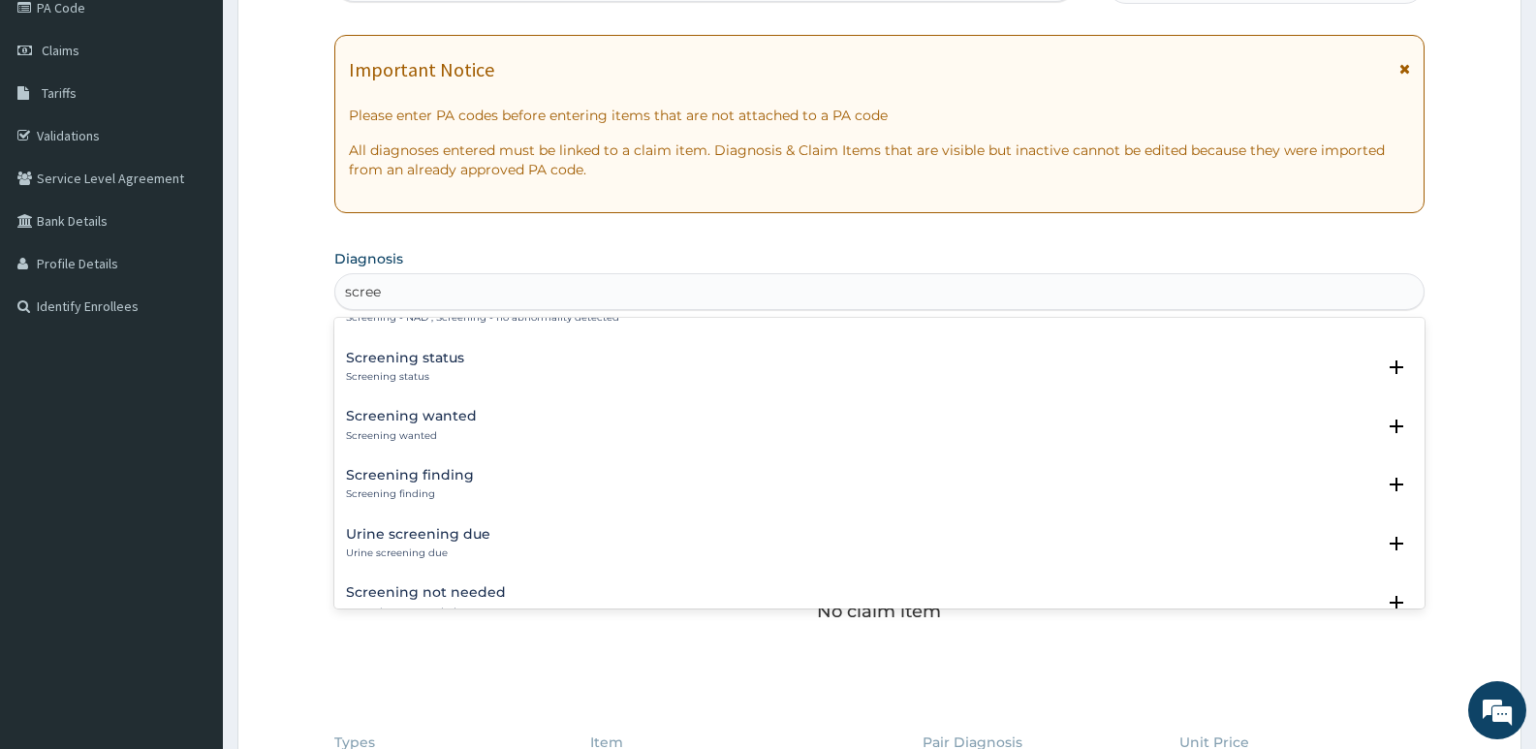
click at [401, 421] on h4 "Screening wanted" at bounding box center [411, 416] width 131 height 15
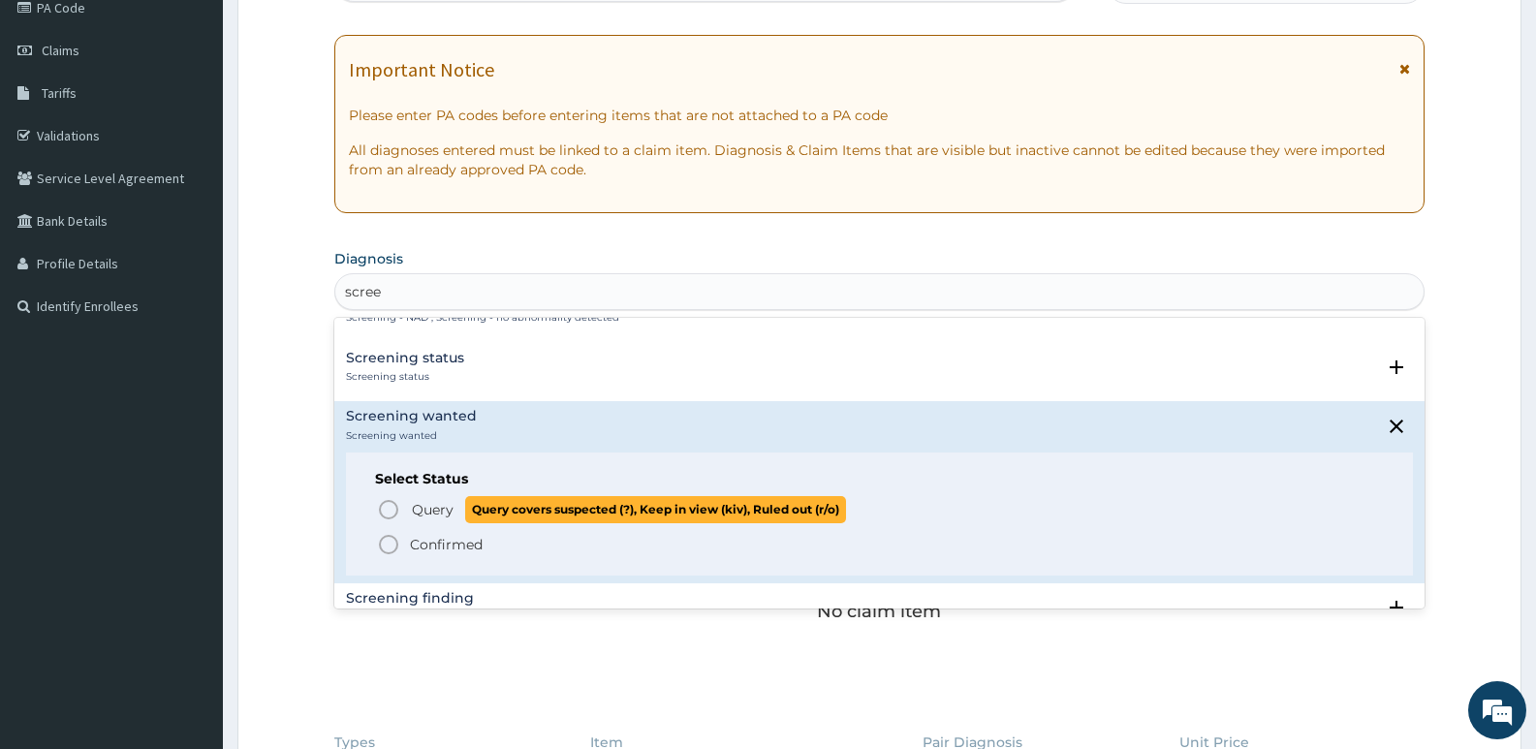
click at [390, 508] on icon "status option query" at bounding box center [388, 509] width 23 height 23
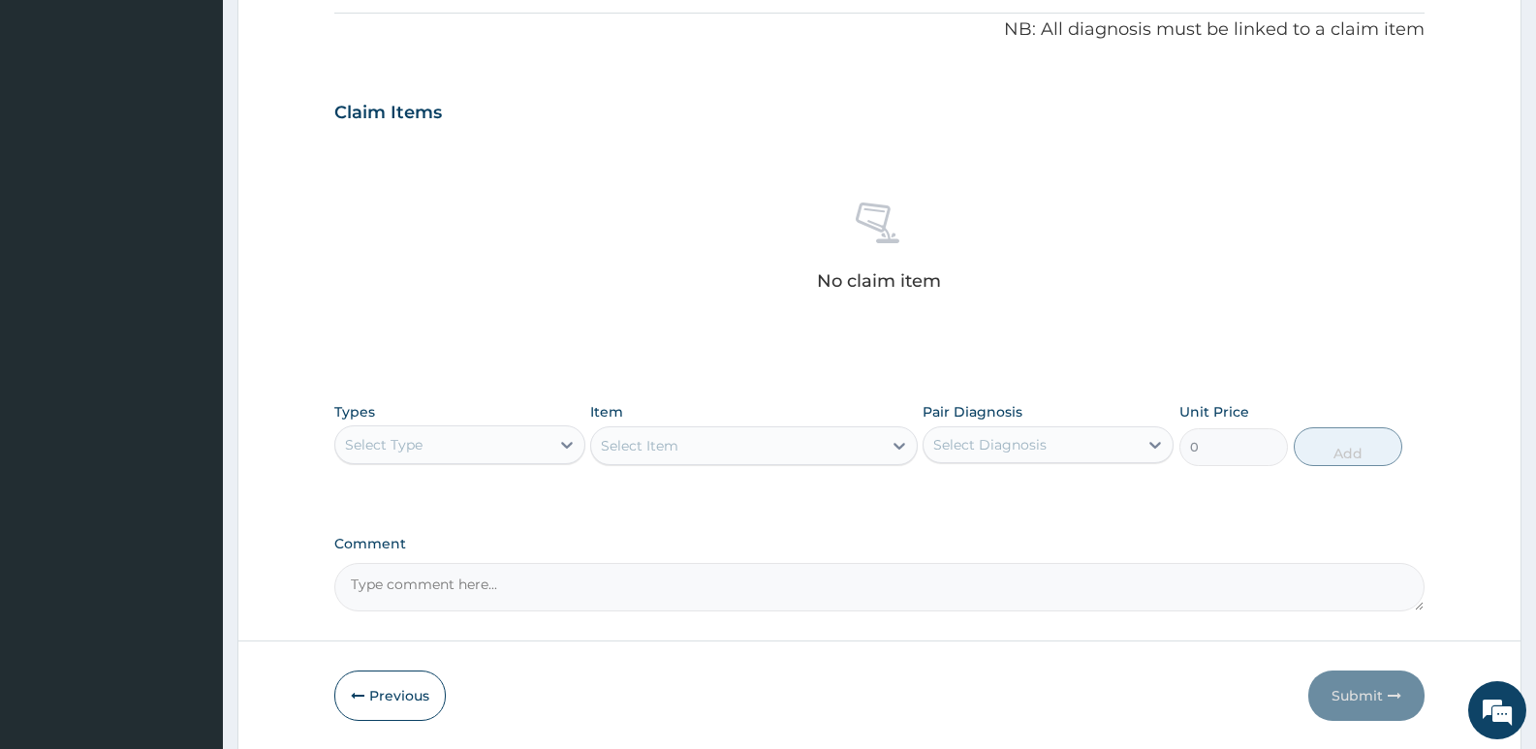
scroll to position [634, 0]
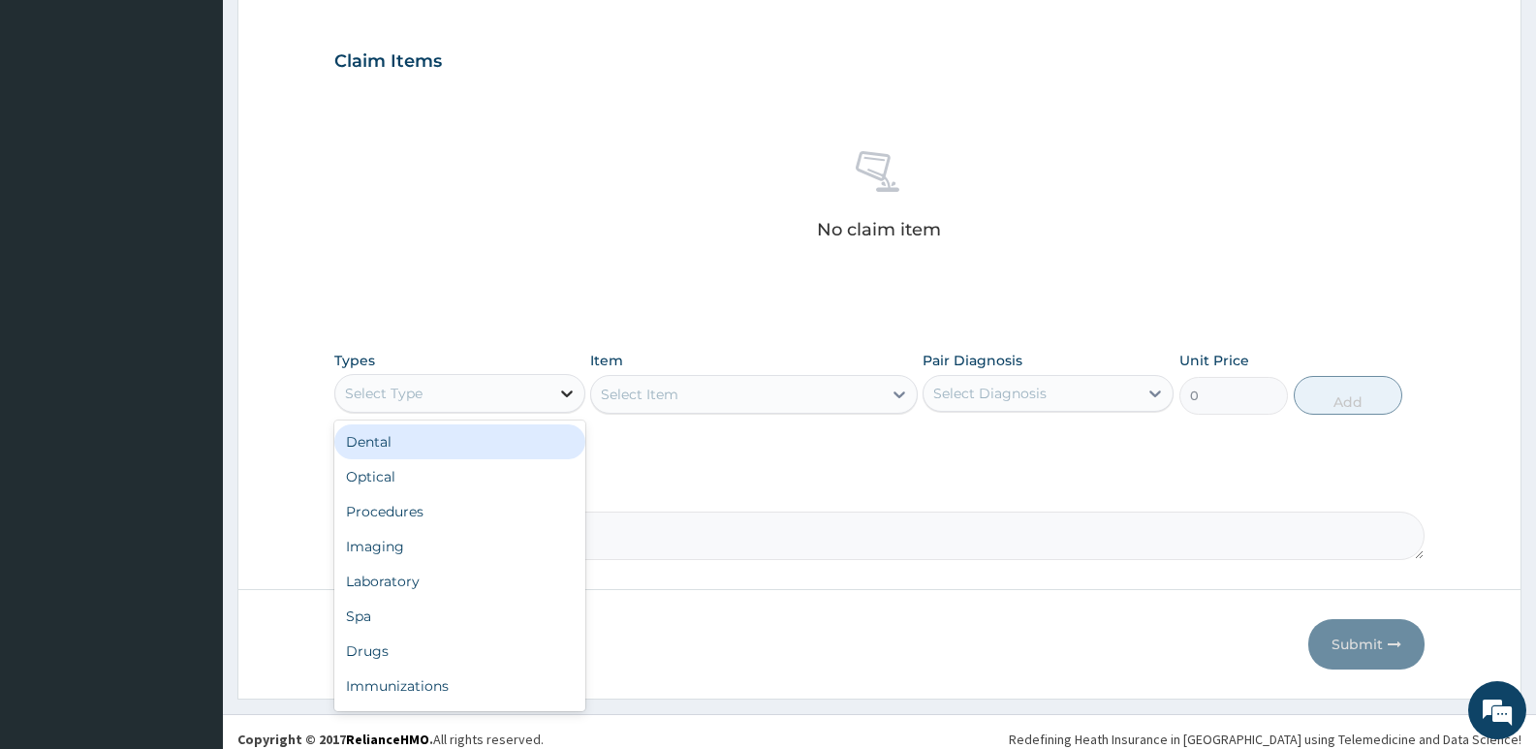
click at [568, 396] on icon at bounding box center [567, 394] width 12 height 7
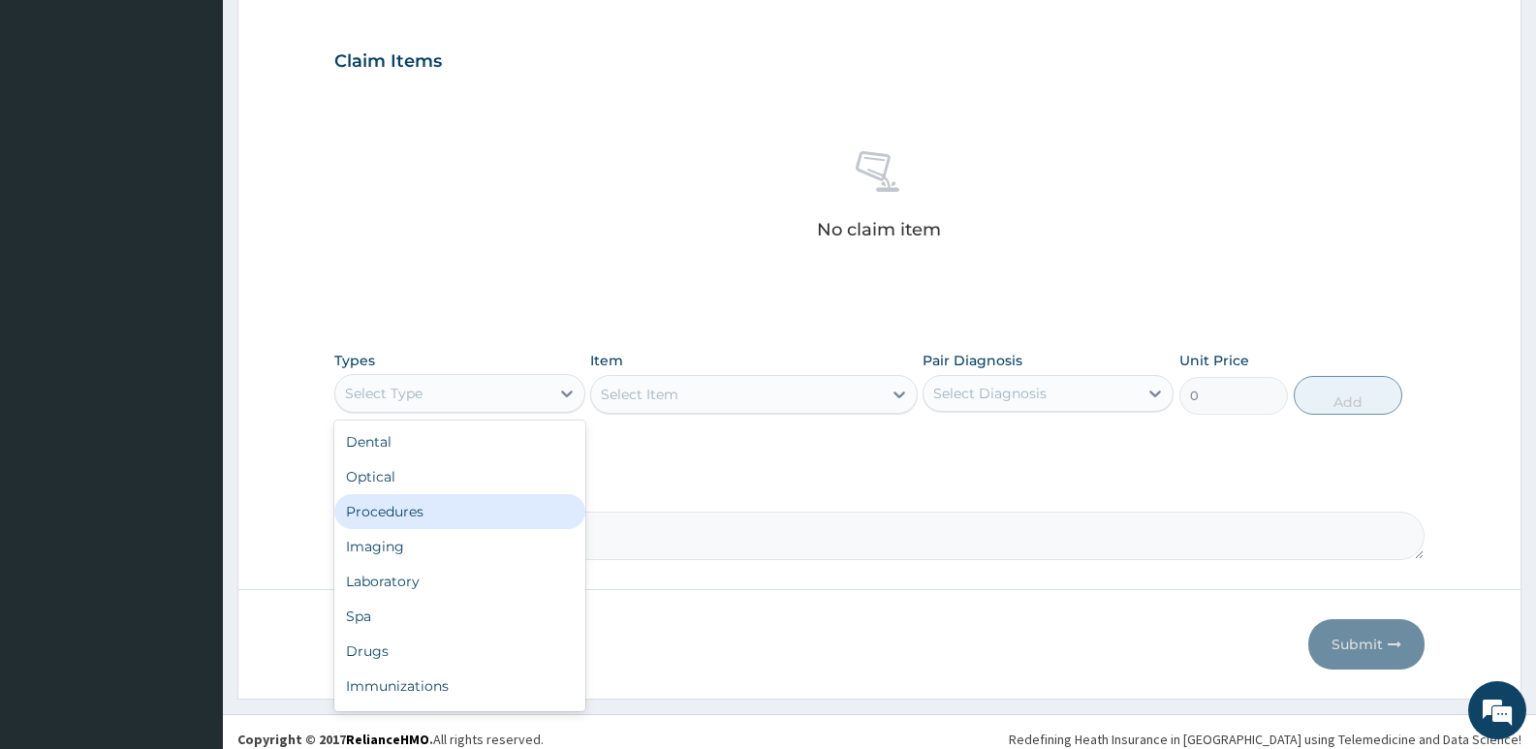
click at [428, 511] on div "Procedures" at bounding box center [459, 511] width 251 height 35
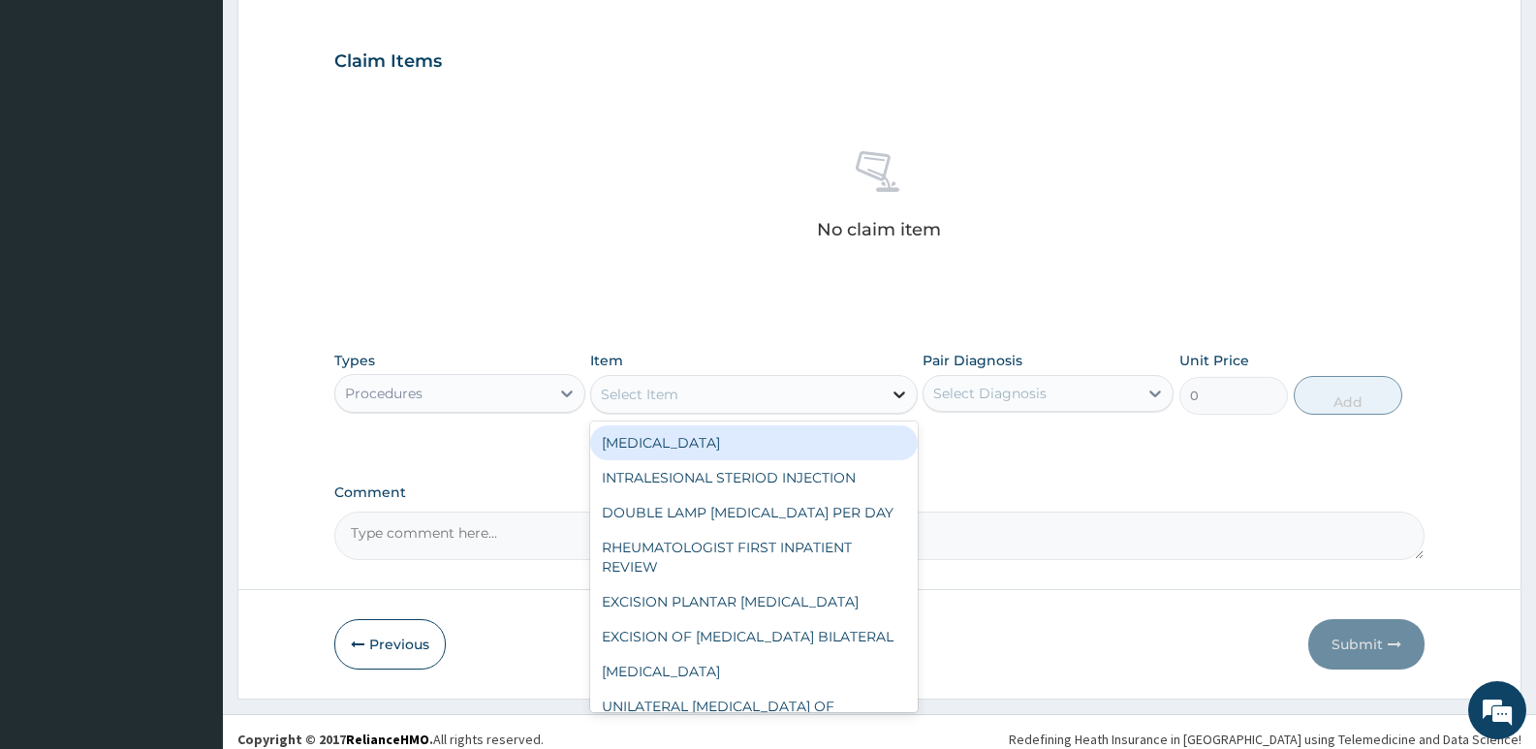
click at [900, 395] on icon at bounding box center [900, 395] width 12 height 7
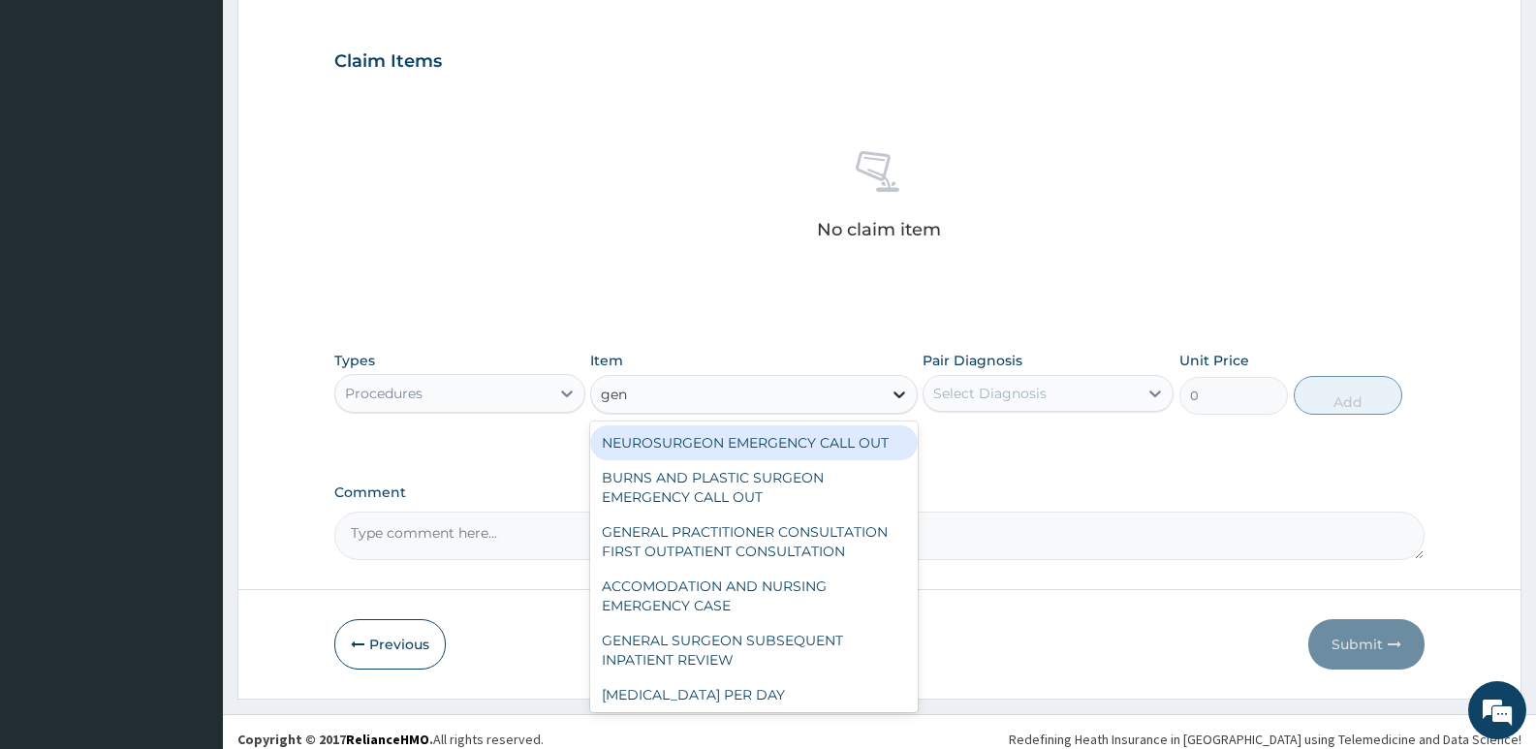
type input "gene"
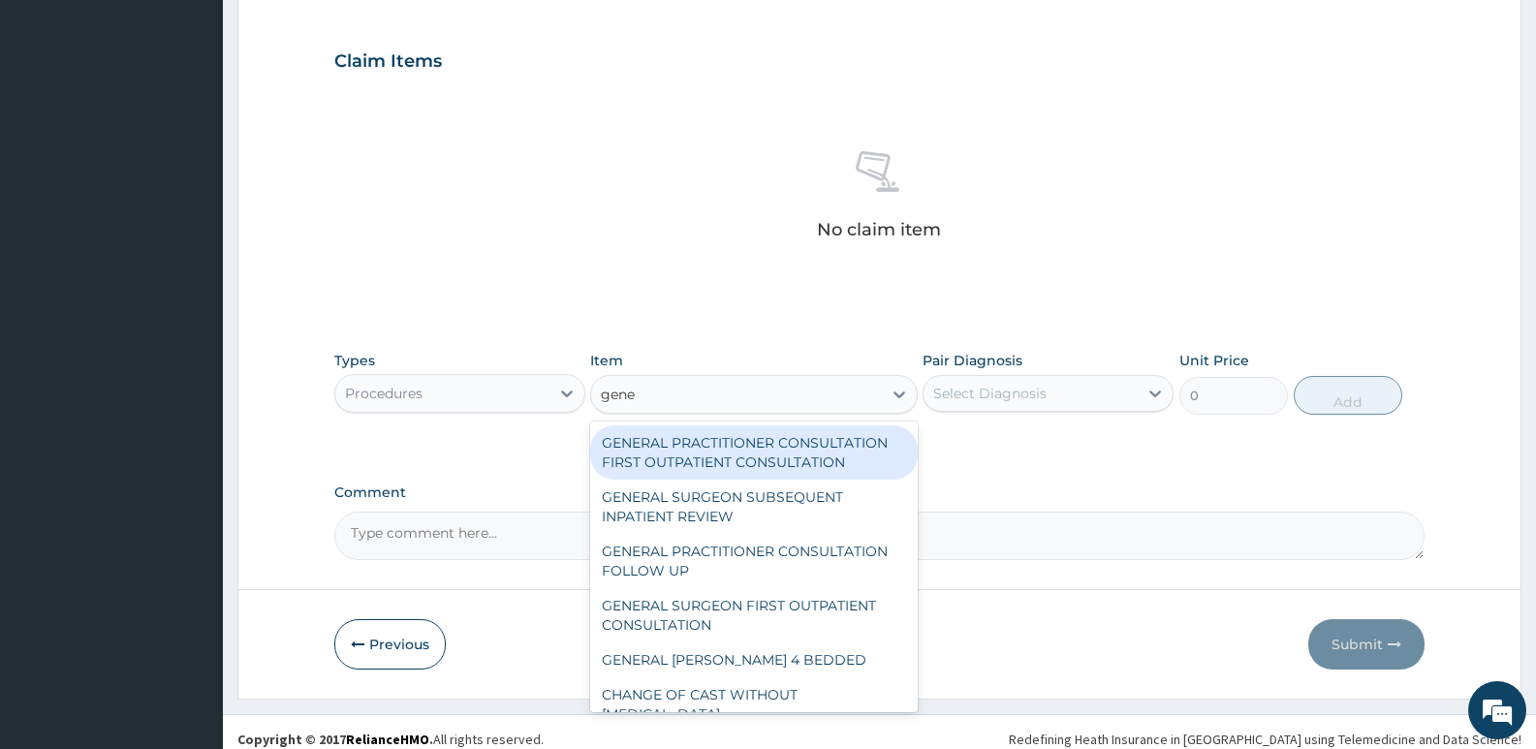
click at [782, 446] on div "GENERAL PRACTITIONER CONSULTATION FIRST OUTPATIENT CONSULTATION" at bounding box center [753, 453] width 327 height 54
type input "3547.5"
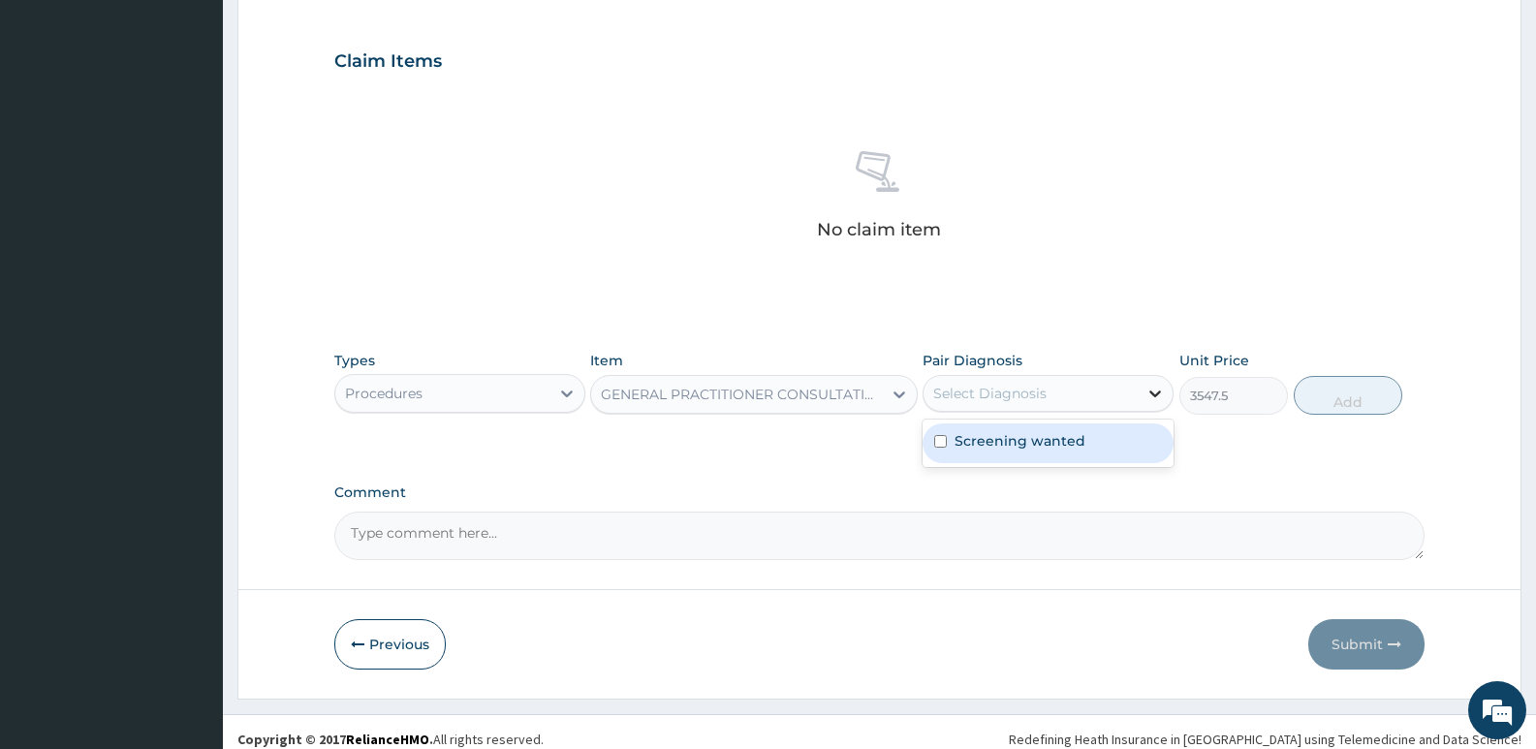
click at [1154, 393] on icon at bounding box center [1155, 393] width 19 height 19
click at [936, 439] on input "checkbox" at bounding box center [940, 441] width 13 height 13
checkbox input "true"
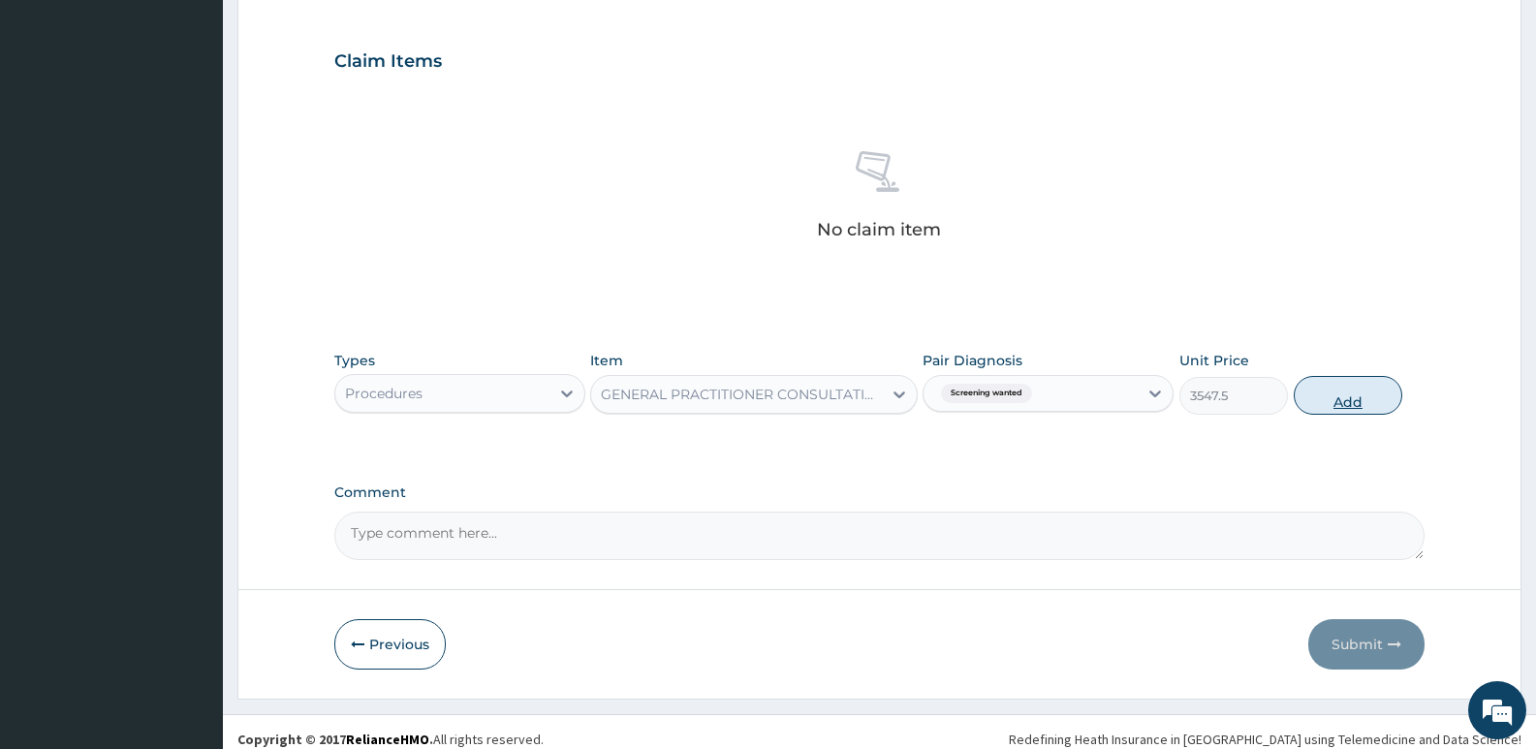
click at [1351, 389] on button "Add" at bounding box center [1348, 395] width 109 height 39
type input "0"
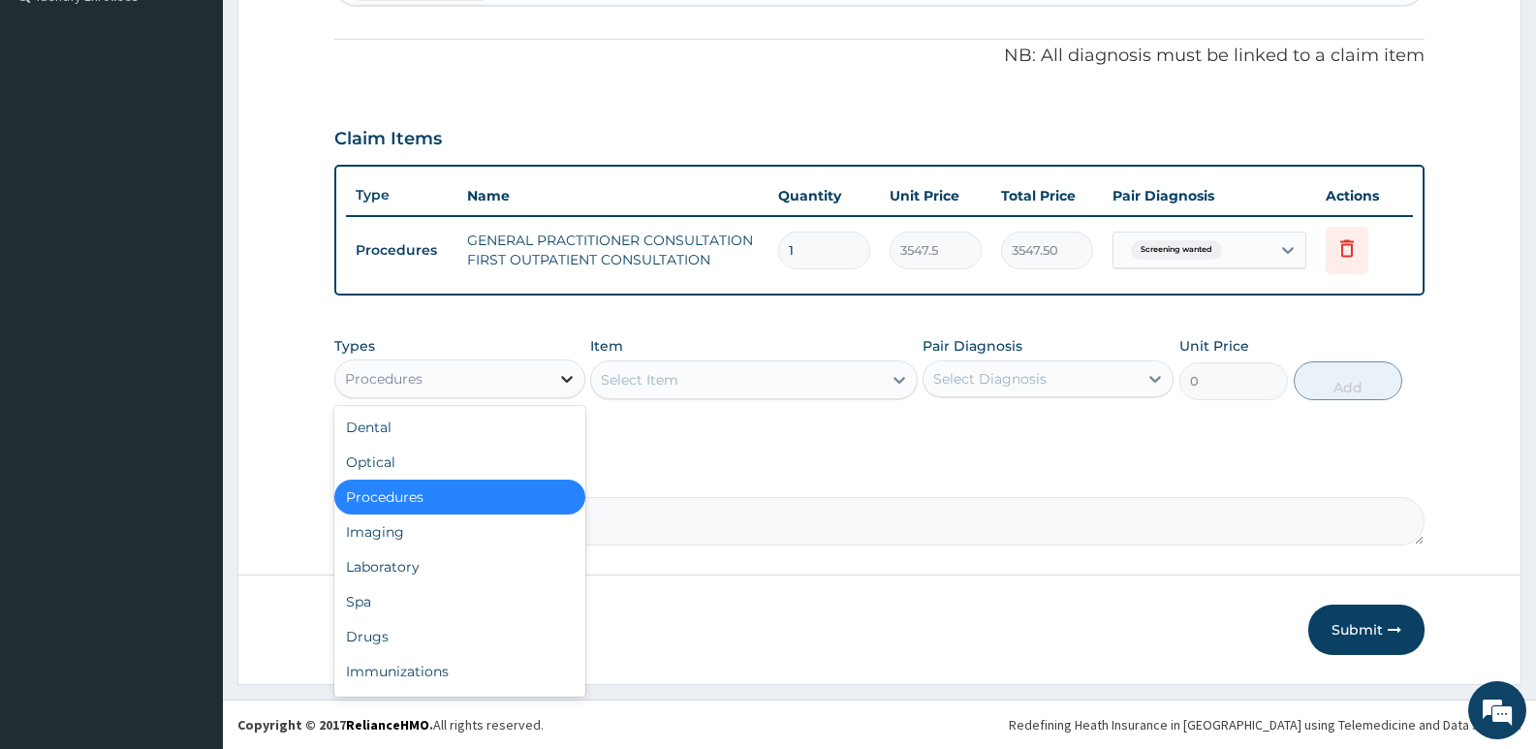
click at [569, 377] on icon at bounding box center [566, 378] width 19 height 19
click at [412, 627] on div "Drugs" at bounding box center [459, 636] width 251 height 35
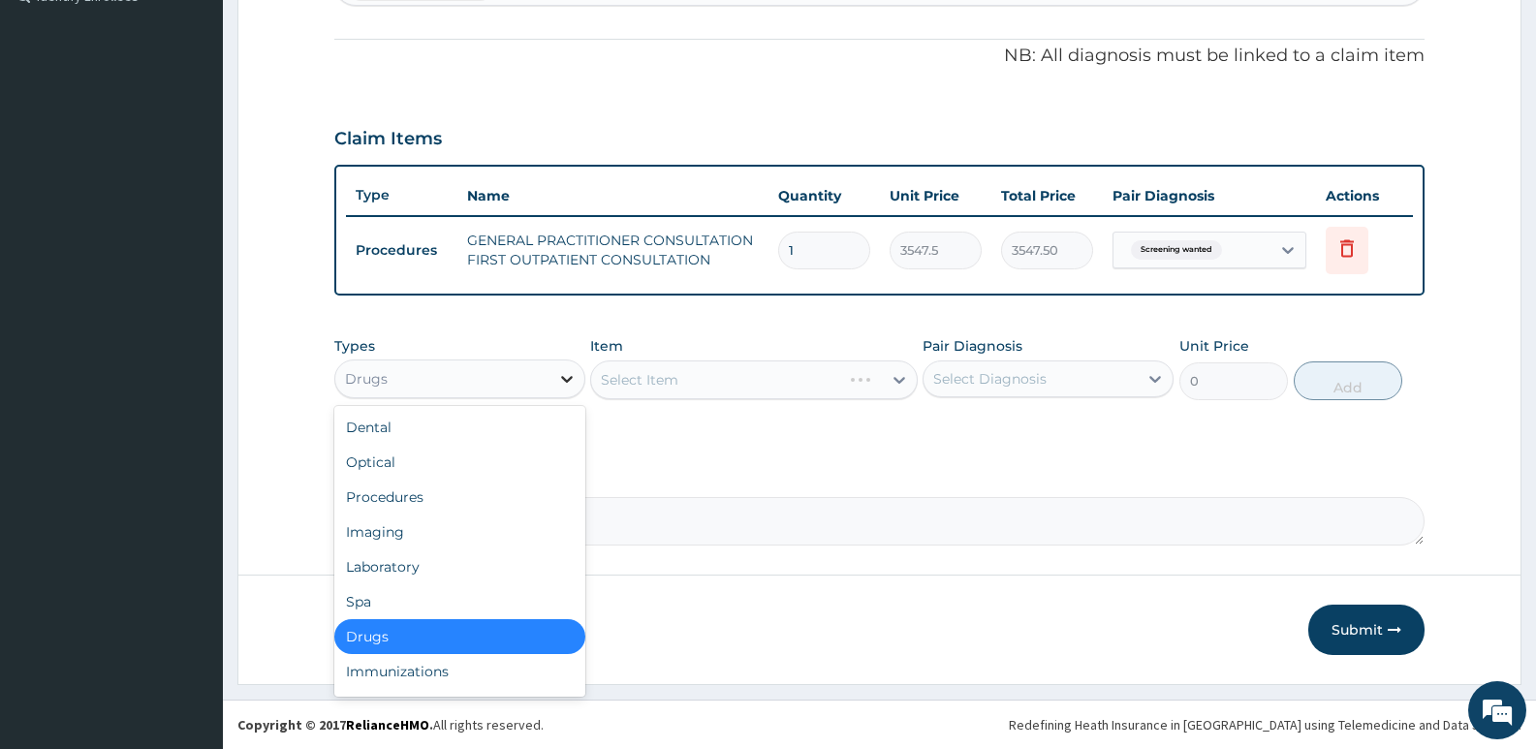
click at [566, 381] on icon at bounding box center [567, 379] width 12 height 7
click at [424, 567] on div "Laboratory" at bounding box center [459, 567] width 251 height 35
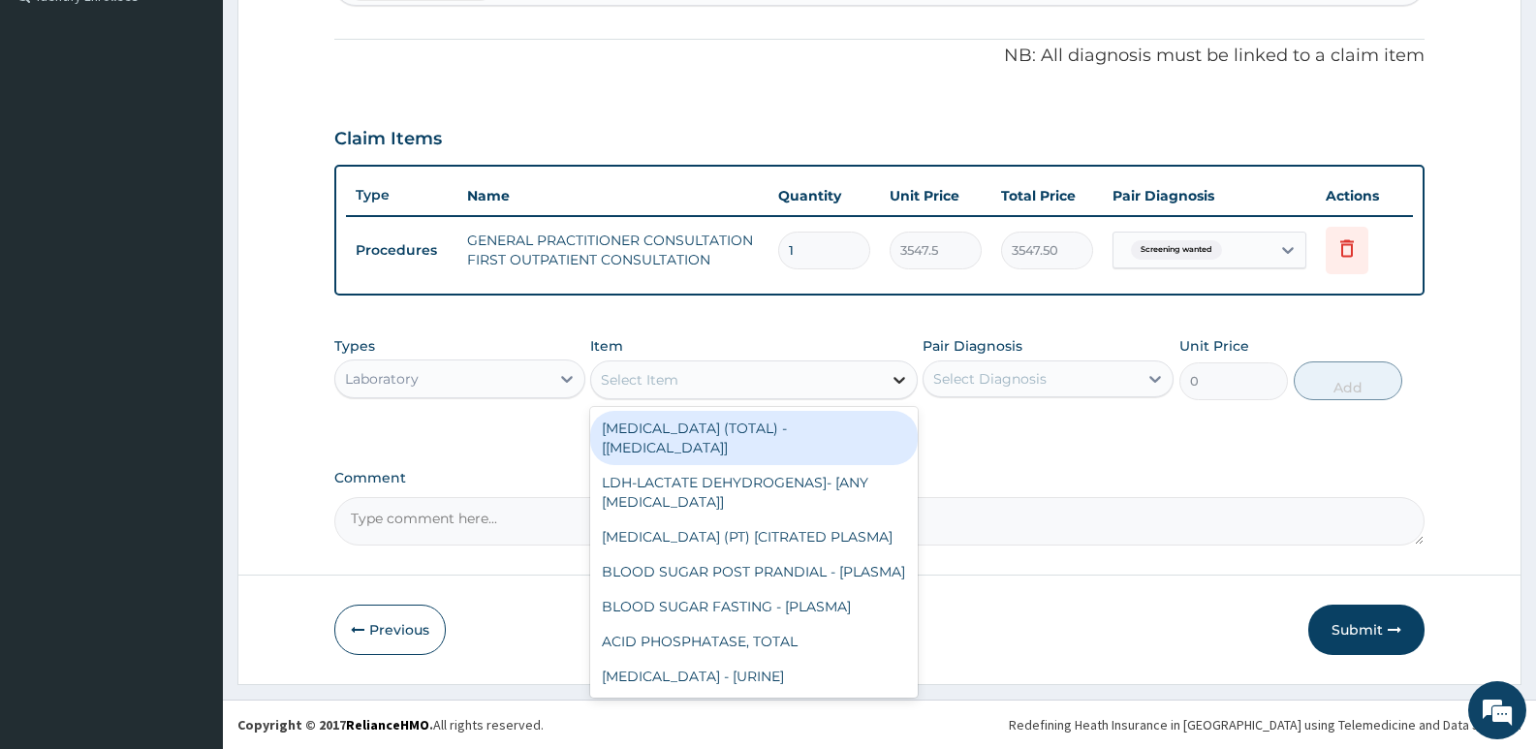
click at [896, 385] on icon at bounding box center [899, 379] width 19 height 19
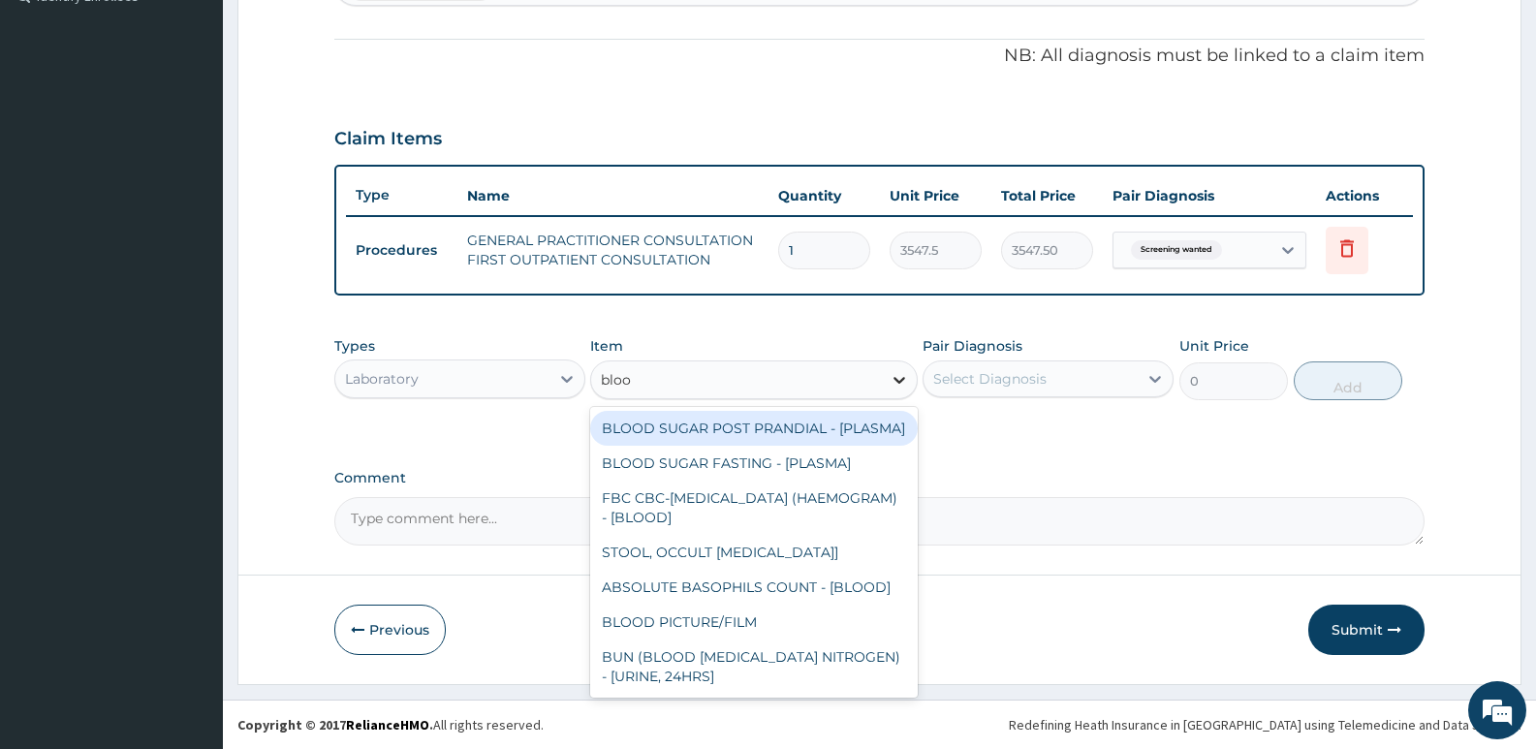
type input "blood"
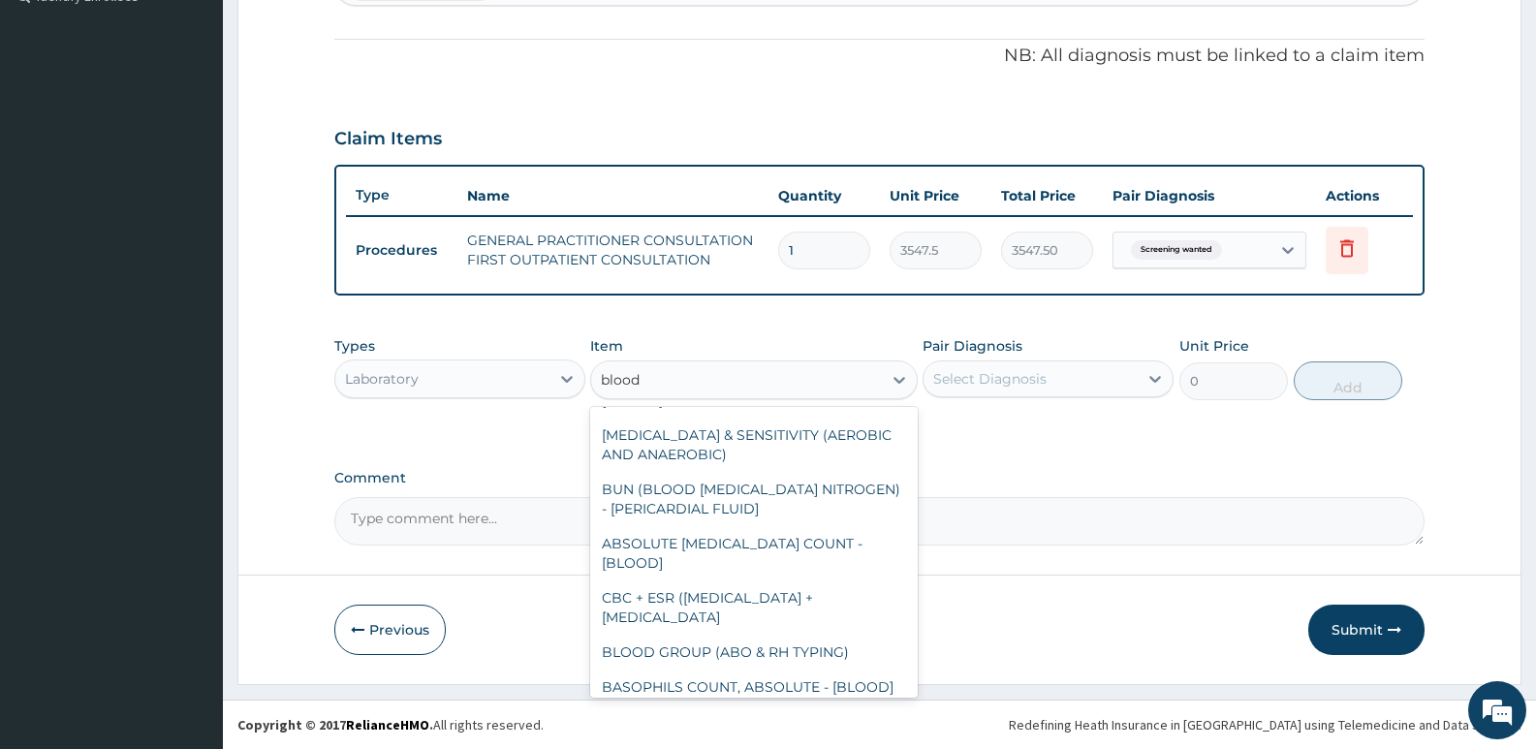
scroll to position [388, 0]
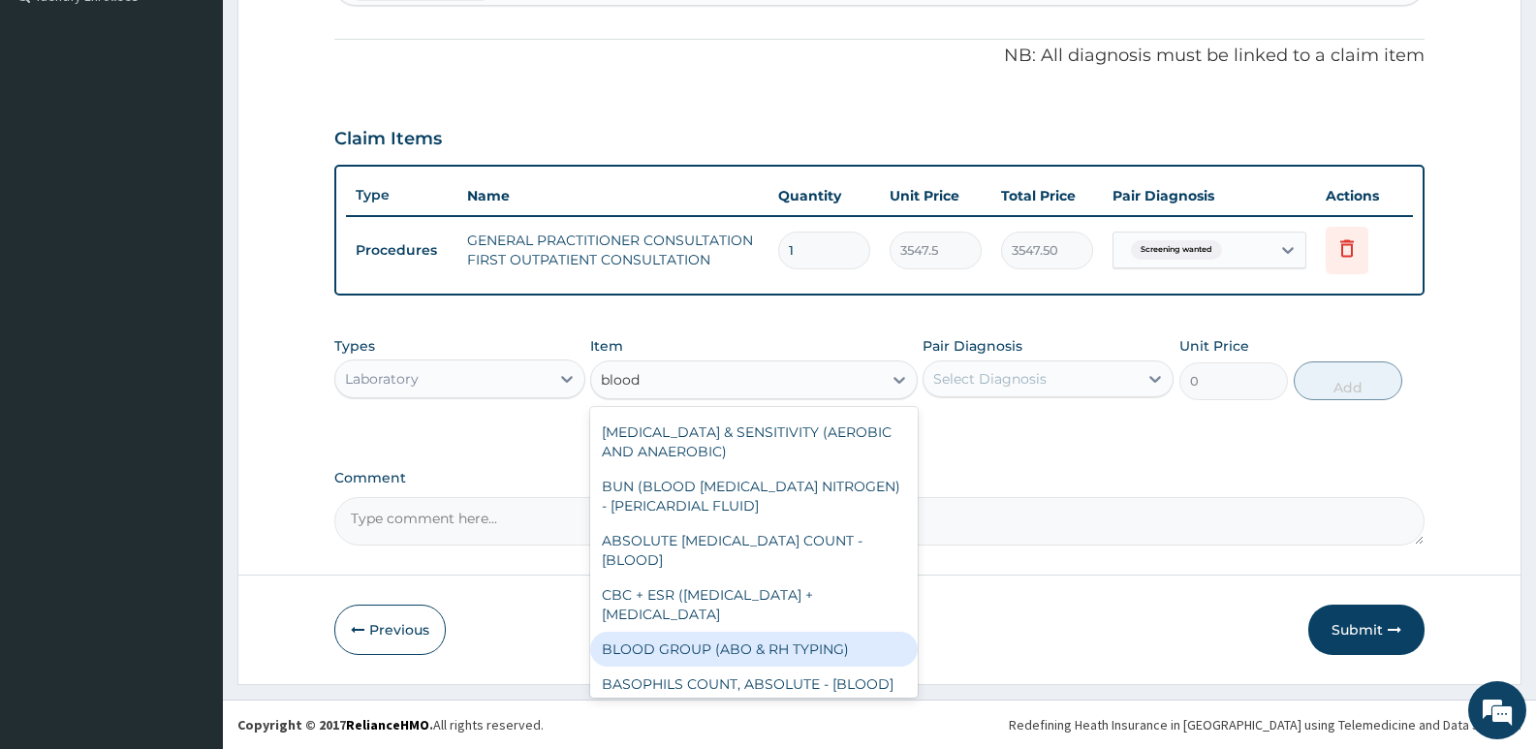
click at [746, 667] on div "BLOOD GROUP (ABO & RH TYPING)" at bounding box center [753, 649] width 327 height 35
type input "2150"
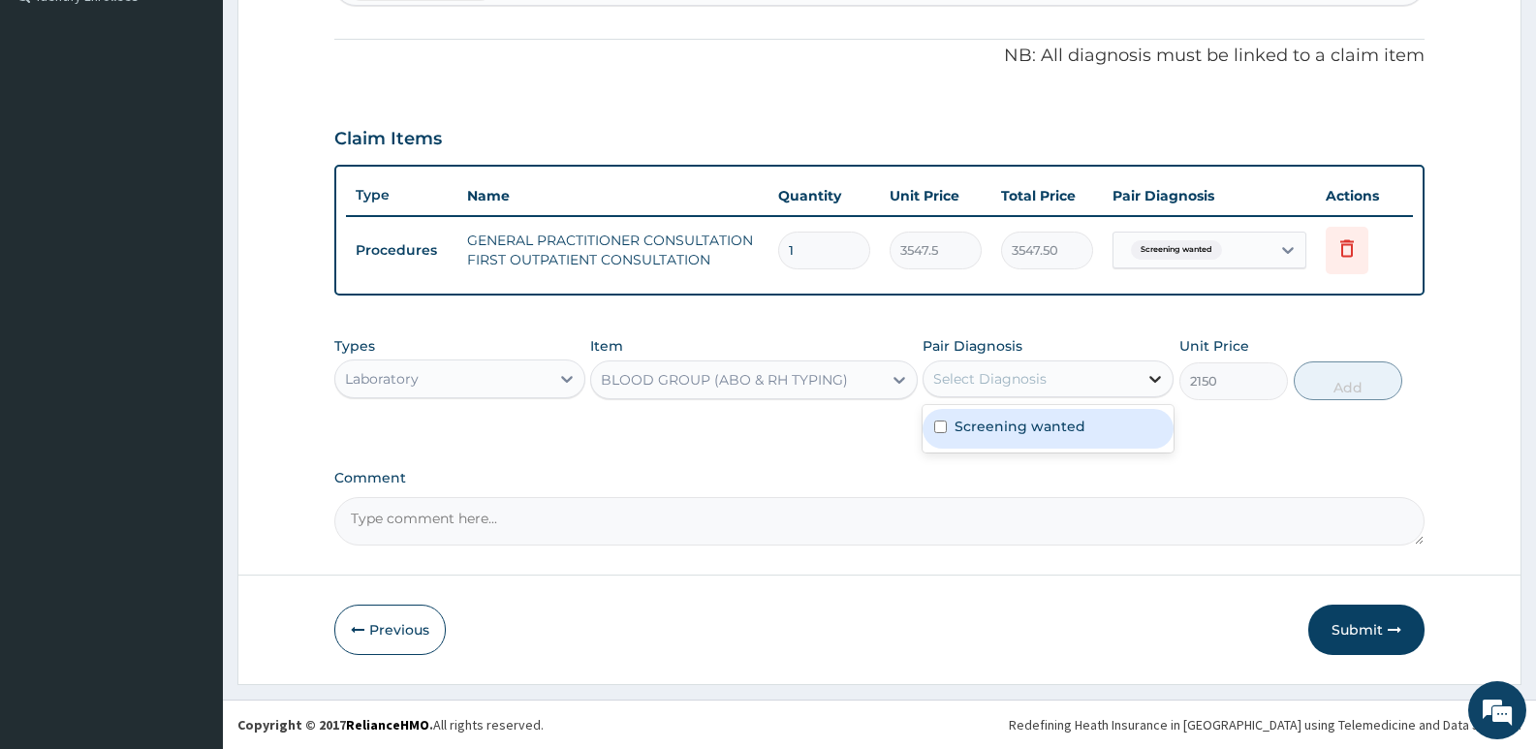
click at [1156, 388] on icon at bounding box center [1155, 378] width 19 height 19
click at [941, 426] on input "checkbox" at bounding box center [940, 427] width 13 height 13
checkbox input "true"
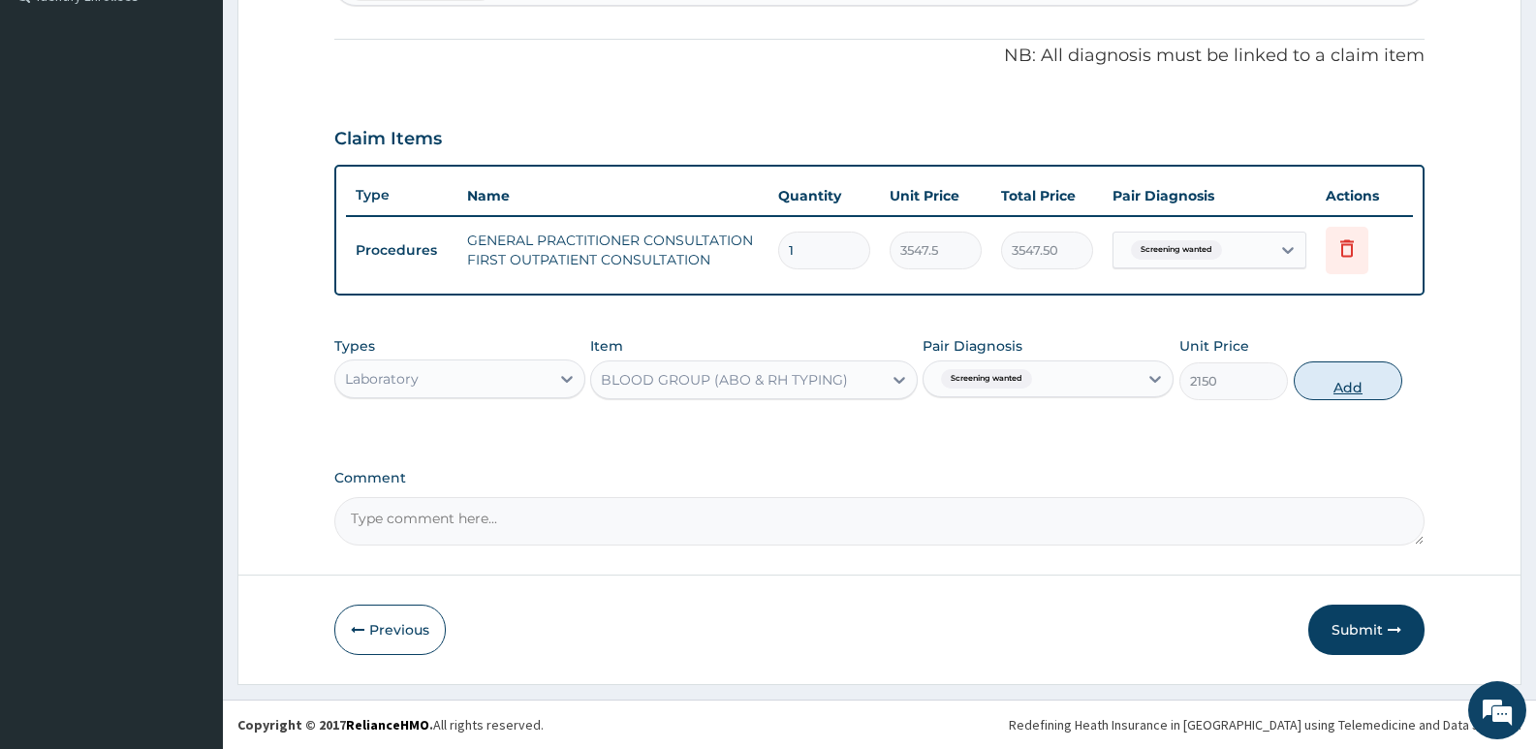
click at [1367, 379] on button "Add" at bounding box center [1348, 381] width 109 height 39
type input "0"
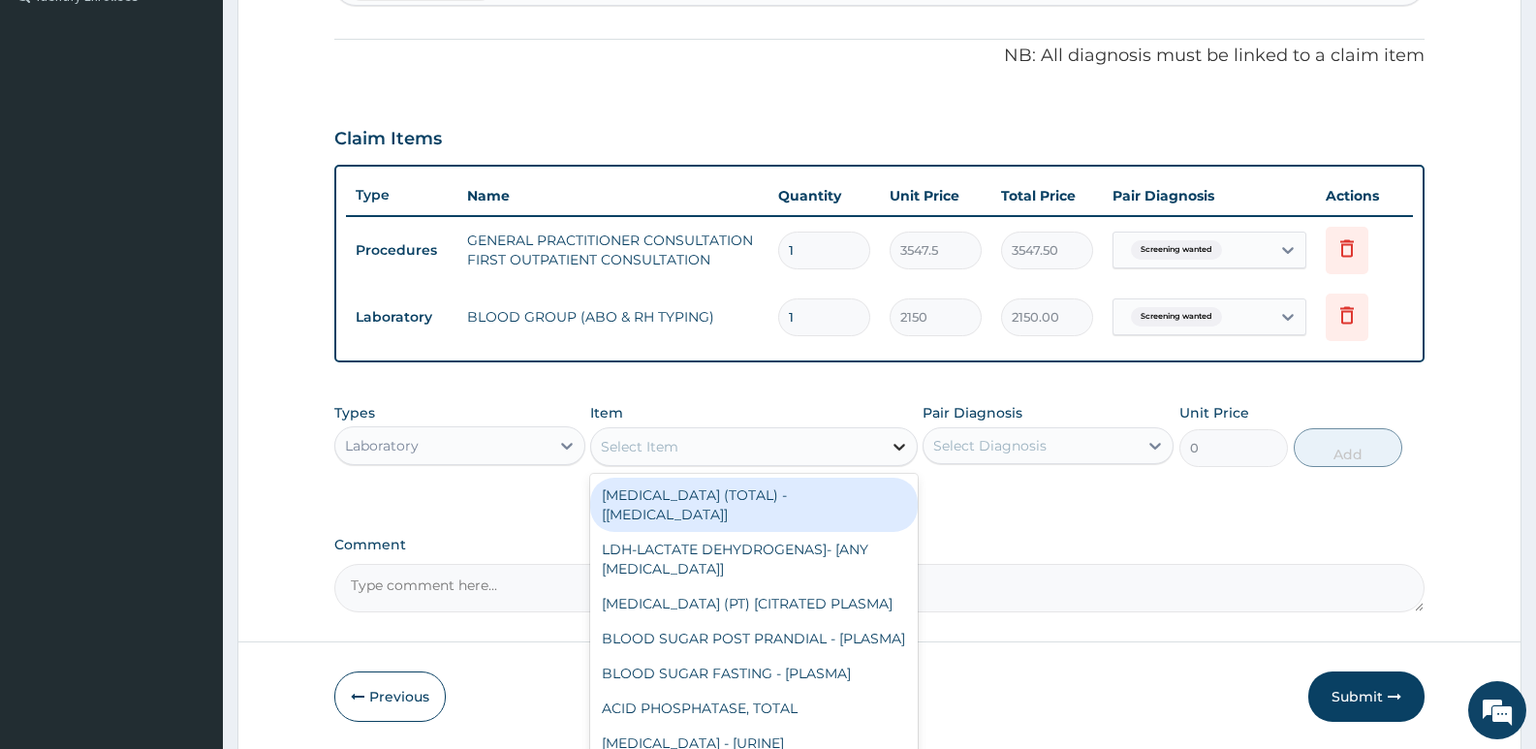
click at [902, 448] on icon at bounding box center [900, 447] width 12 height 7
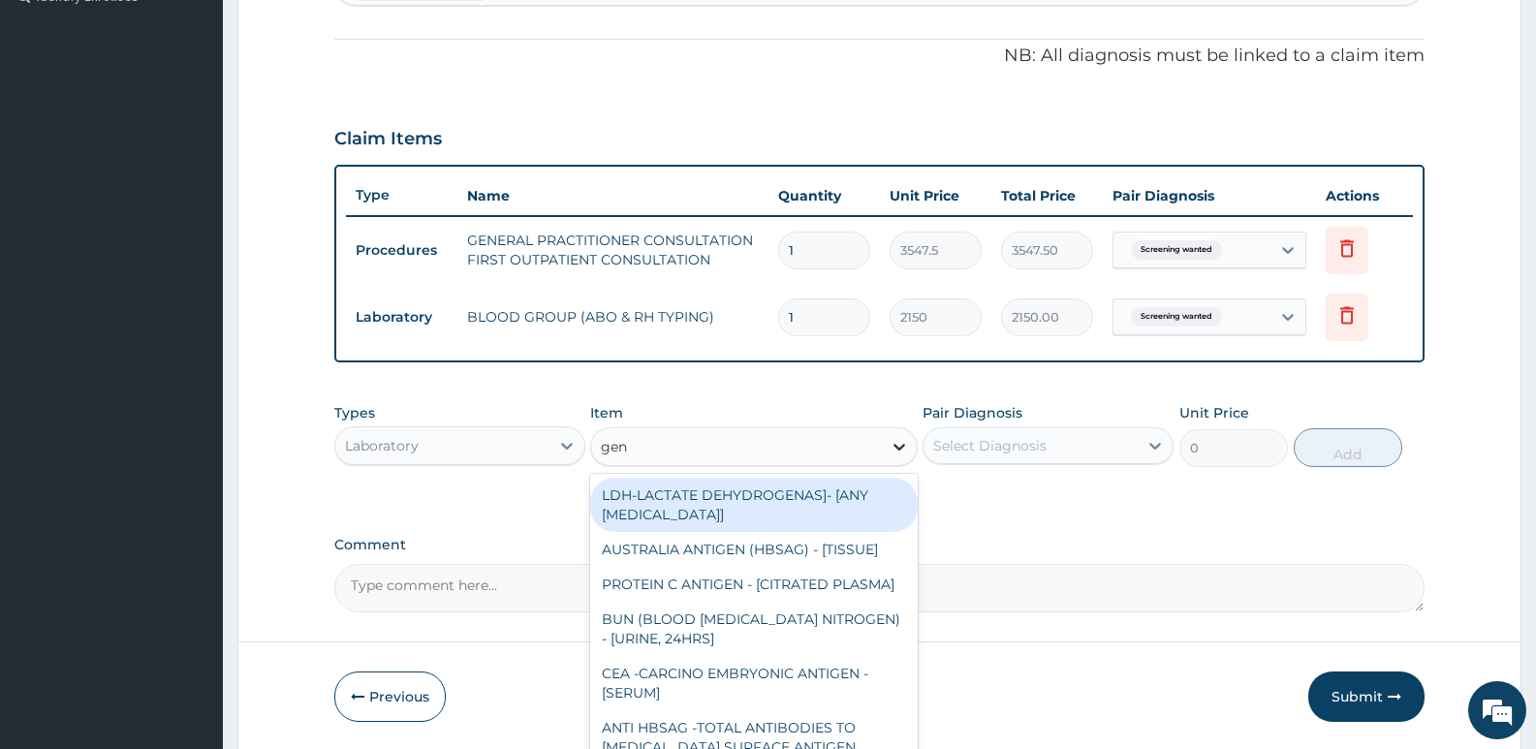
type input "geno"
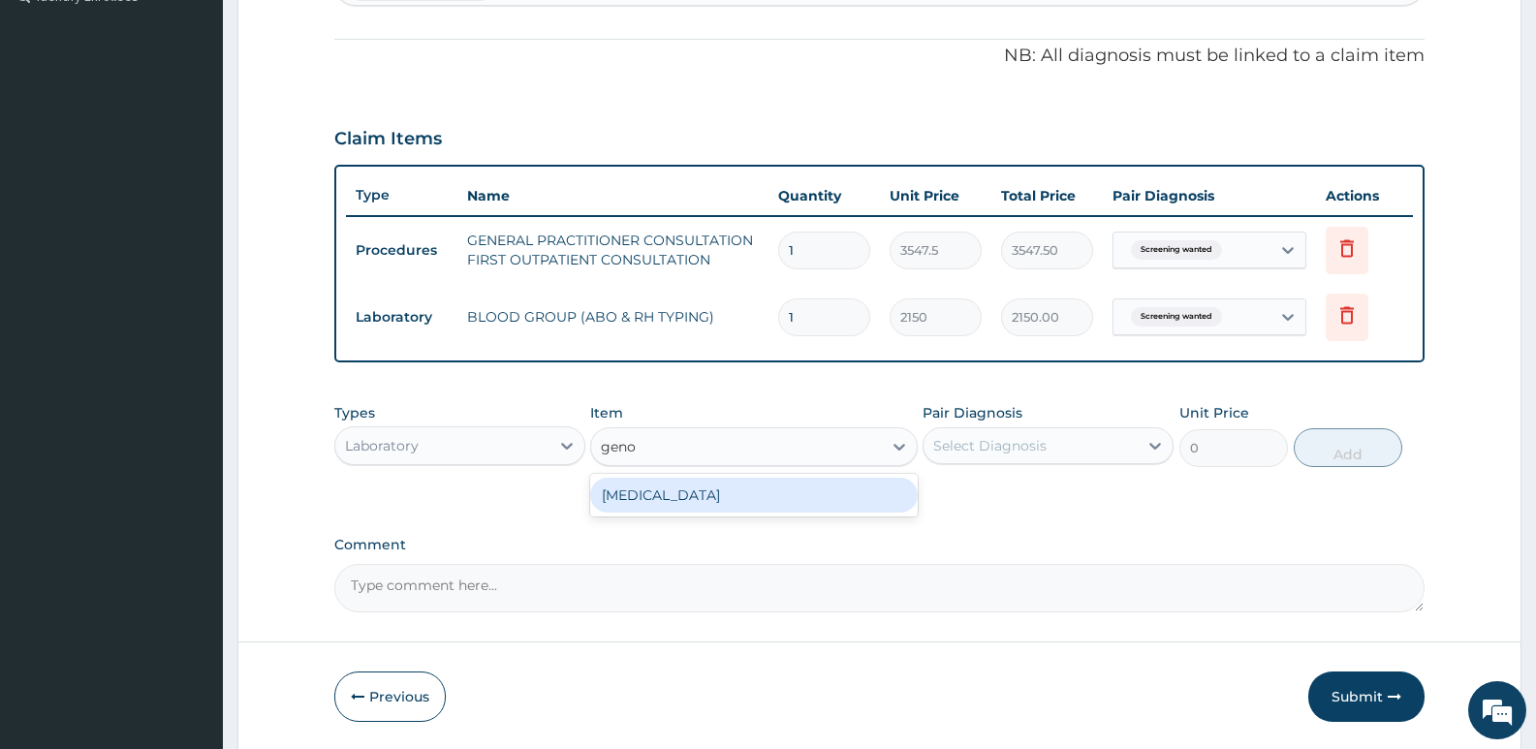
click at [764, 501] on div "[MEDICAL_DATA]" at bounding box center [753, 495] width 327 height 35
type input "2150"
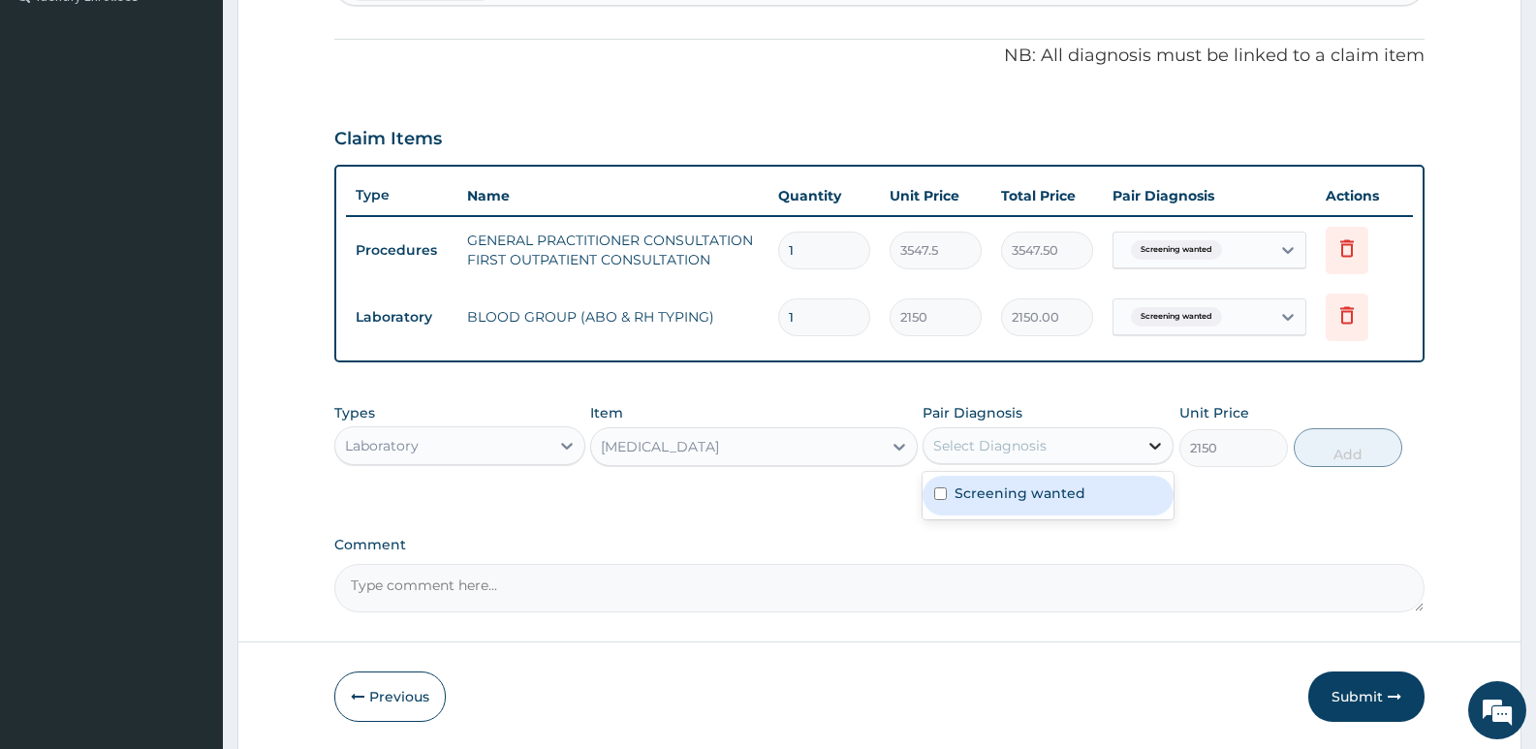
click at [1156, 447] on icon at bounding box center [1156, 446] width 12 height 7
click at [942, 493] on input "checkbox" at bounding box center [940, 494] width 13 height 13
checkbox input "true"
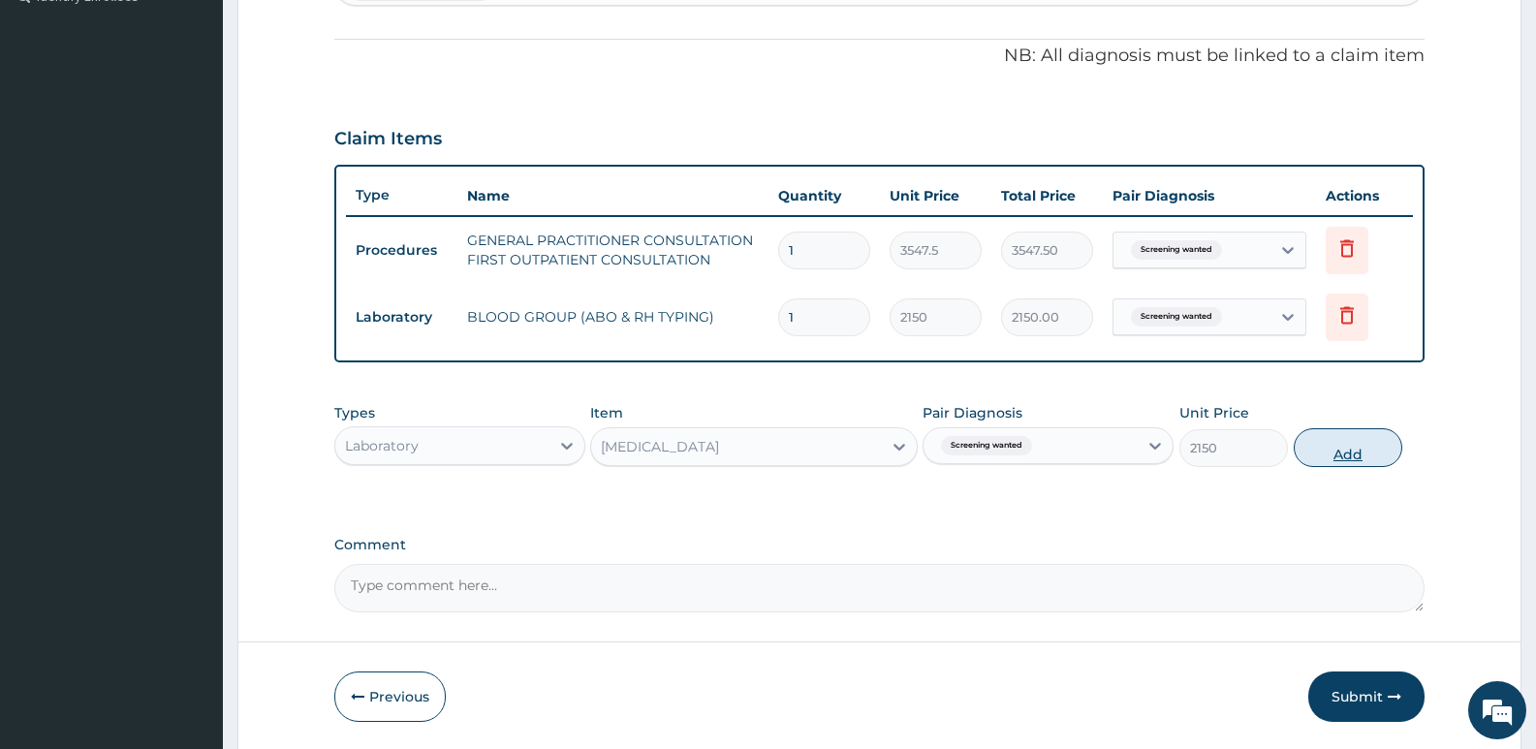
click at [1352, 440] on button "Add" at bounding box center [1348, 447] width 109 height 39
type input "0"
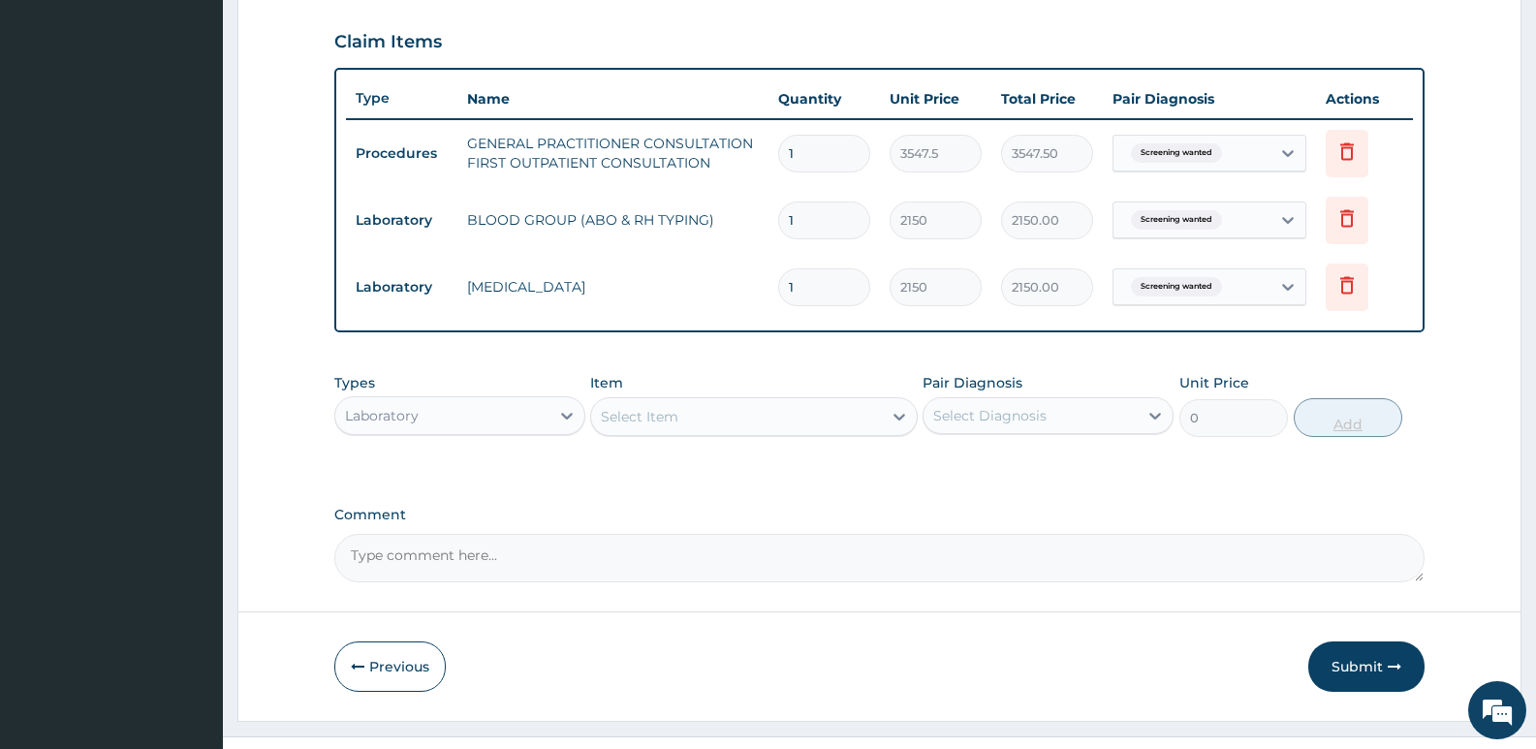
scroll to position [690, 0]
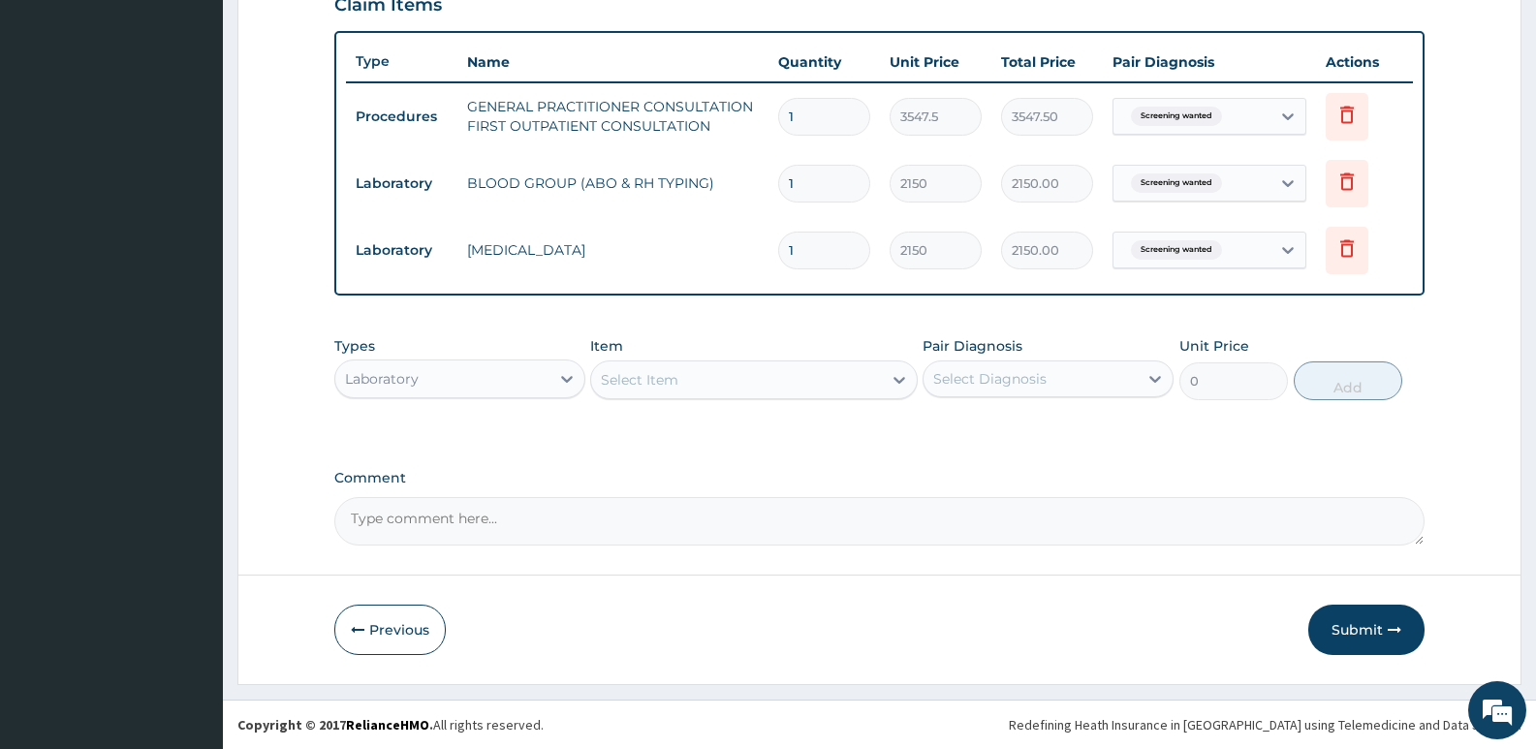
click at [1373, 629] on button "Submit" at bounding box center [1367, 630] width 116 height 50
